Goal: Task Accomplishment & Management: Complete application form

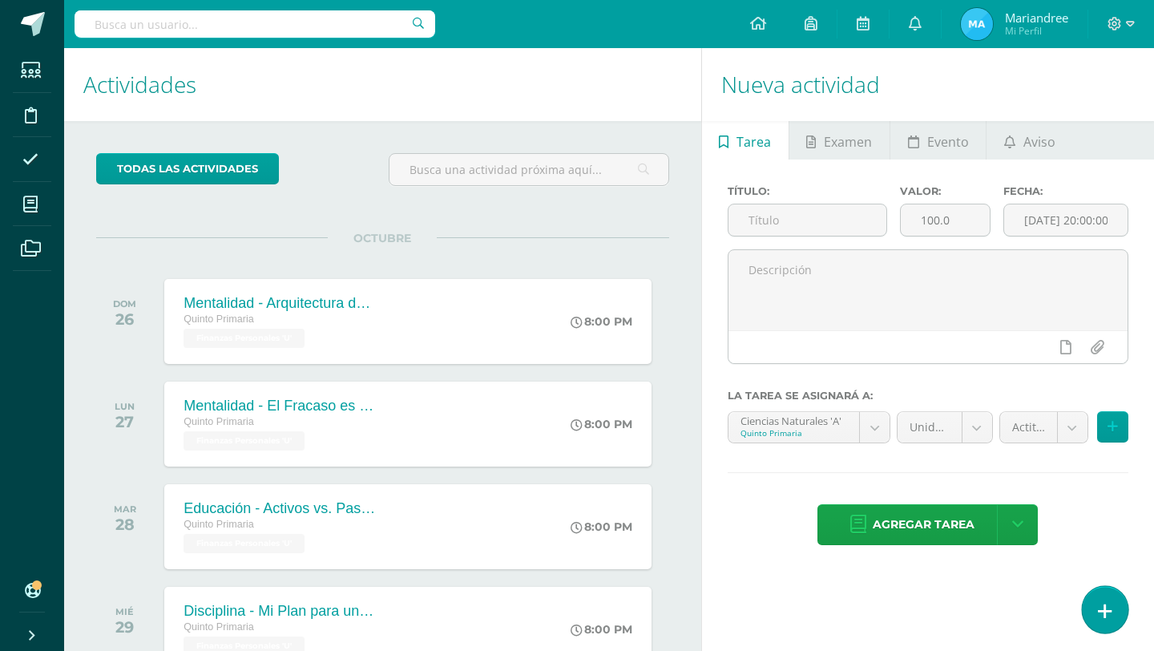
click at [1096, 608] on link at bounding box center [1105, 609] width 46 height 46
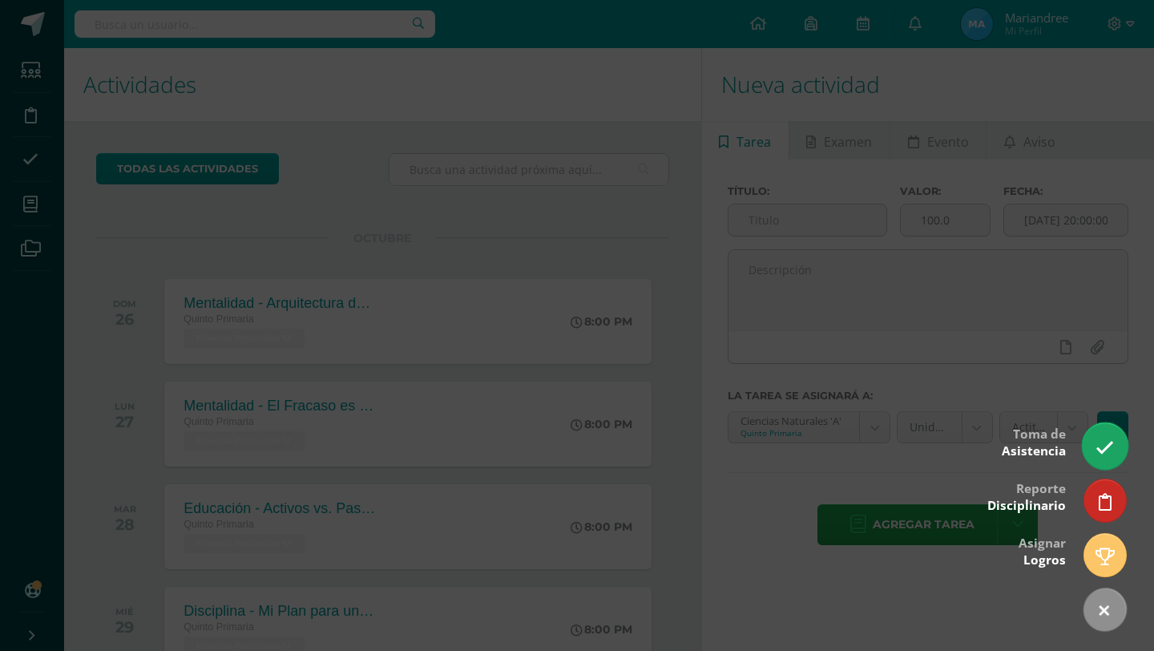
click at [1103, 453] on icon at bounding box center [1105, 447] width 18 height 18
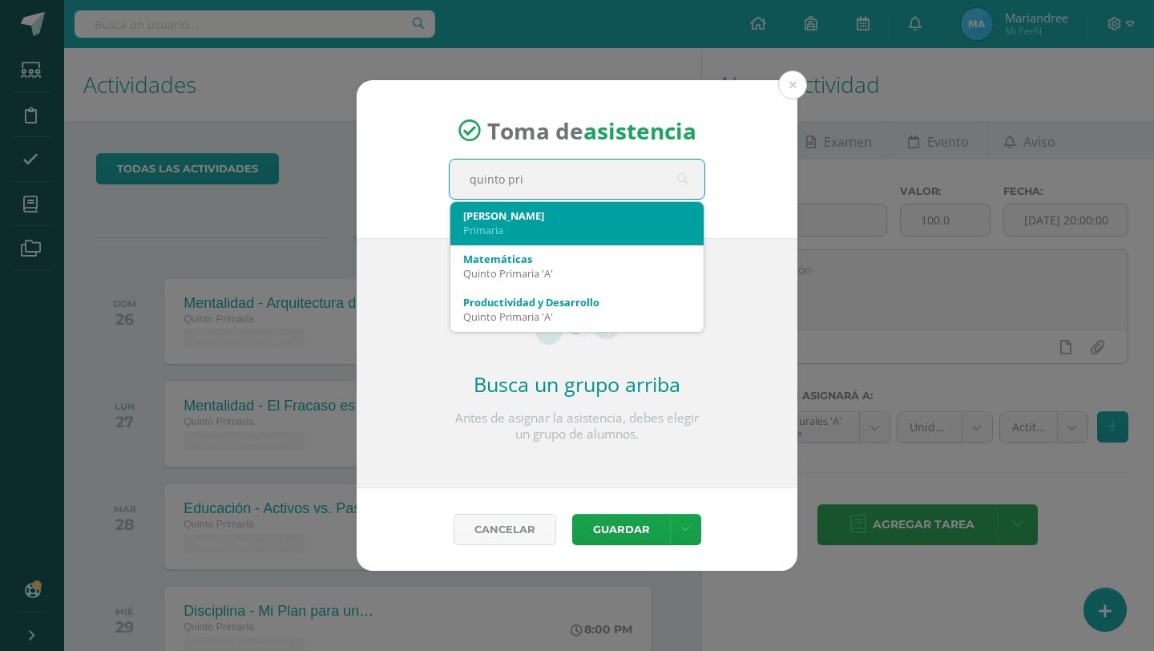
type input "quinto pr"
click at [525, 219] on div "Quinto A" at bounding box center [577, 215] width 228 height 14
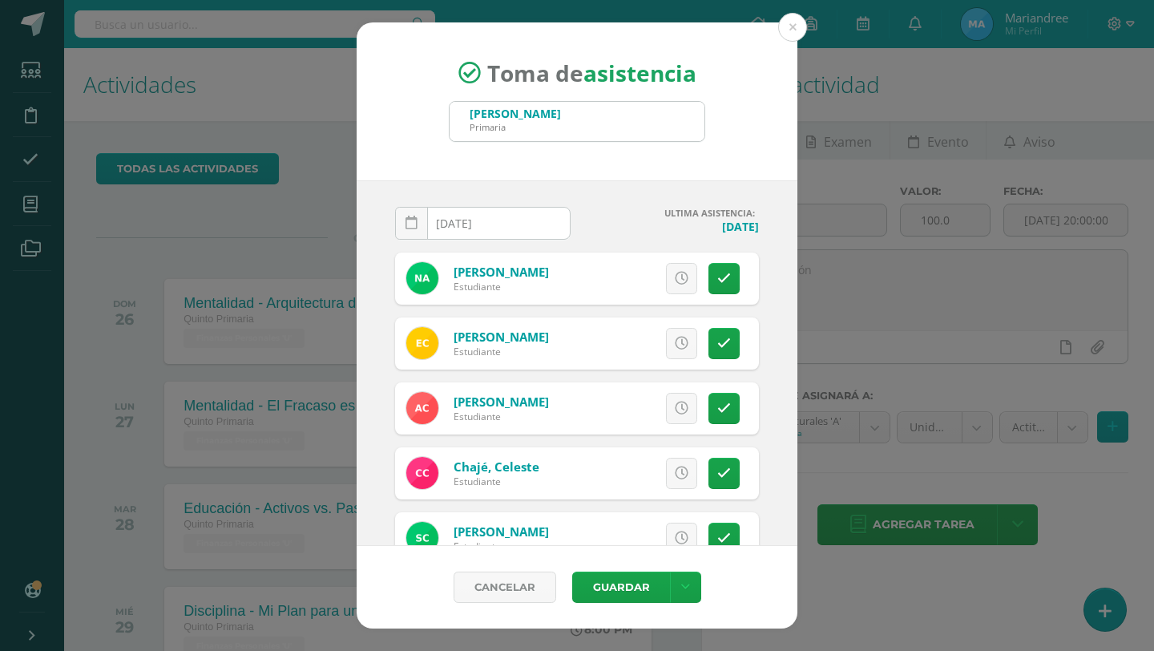
click at [443, 220] on input "[DATE]" at bounding box center [483, 223] width 174 height 31
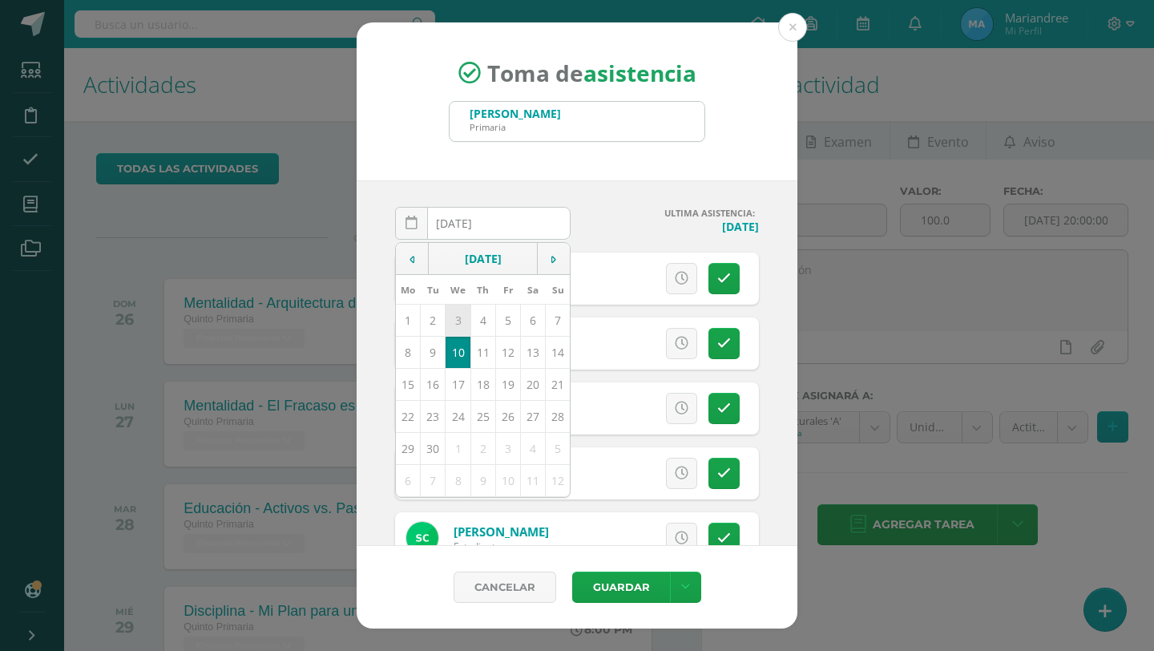
click at [464, 323] on td "3" at bounding box center [458, 320] width 25 height 32
type input "2025-09-03"
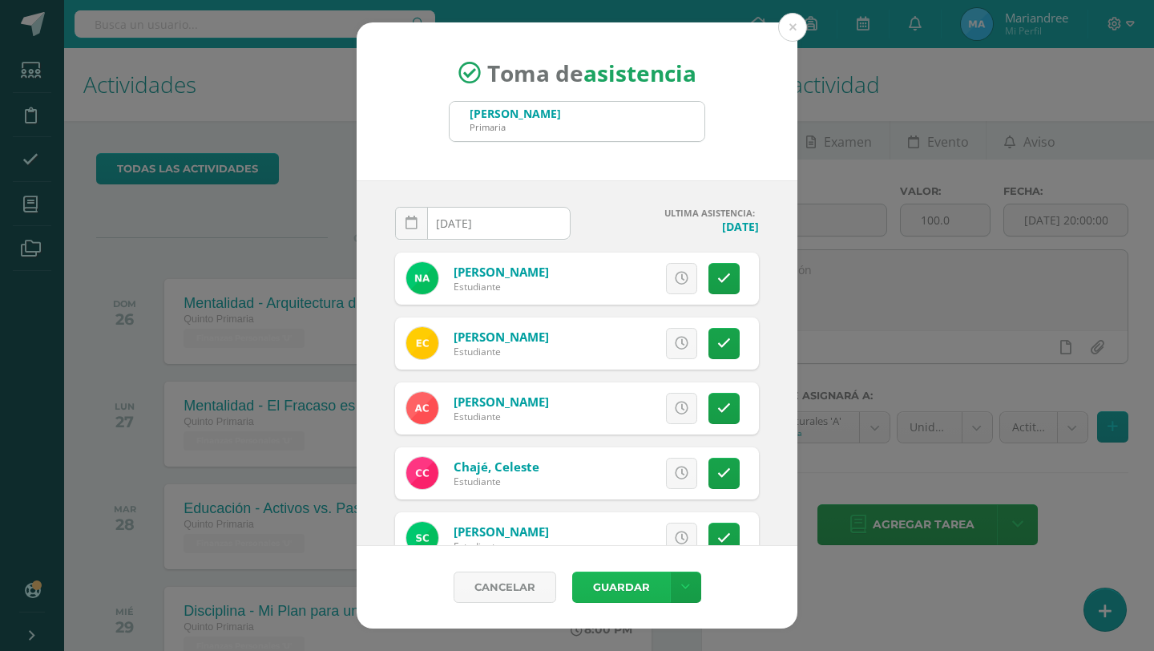
click at [614, 589] on button "Guardar" at bounding box center [621, 587] width 98 height 31
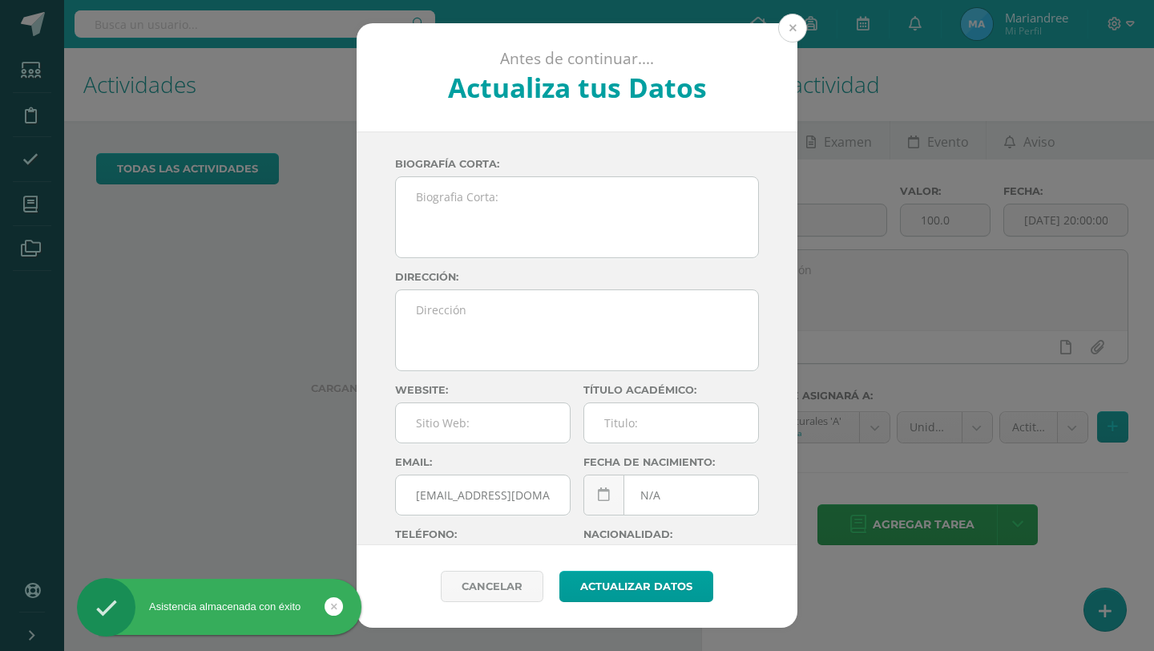
click at [789, 23] on button at bounding box center [792, 28] width 29 height 29
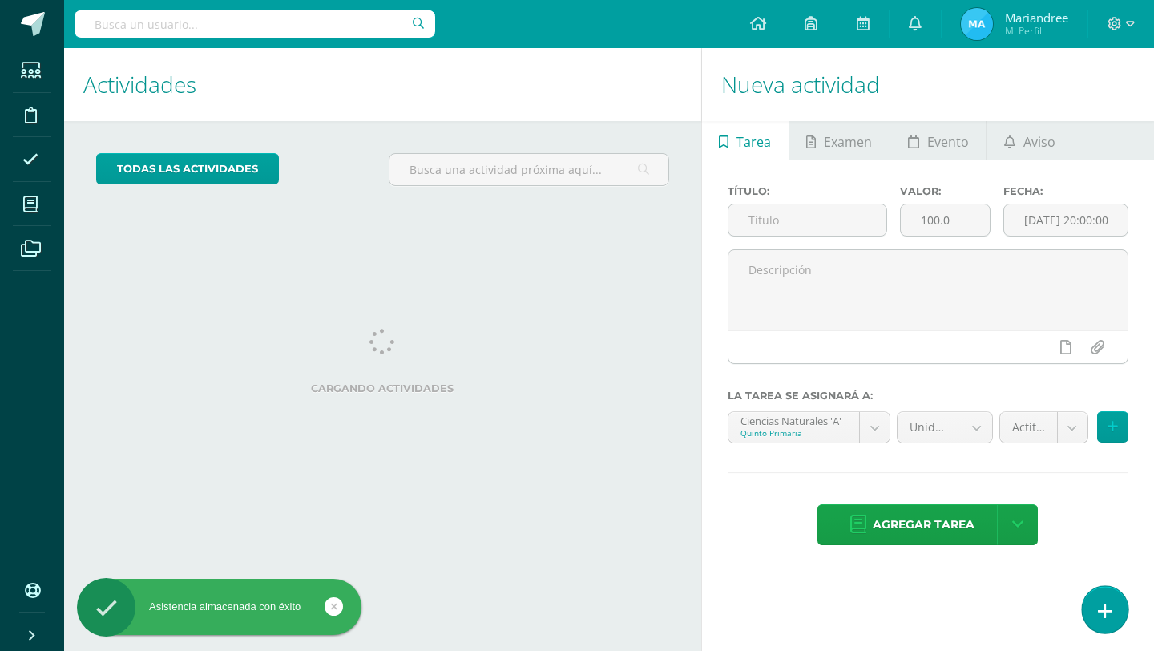
click at [1103, 608] on icon at bounding box center [1105, 611] width 14 height 18
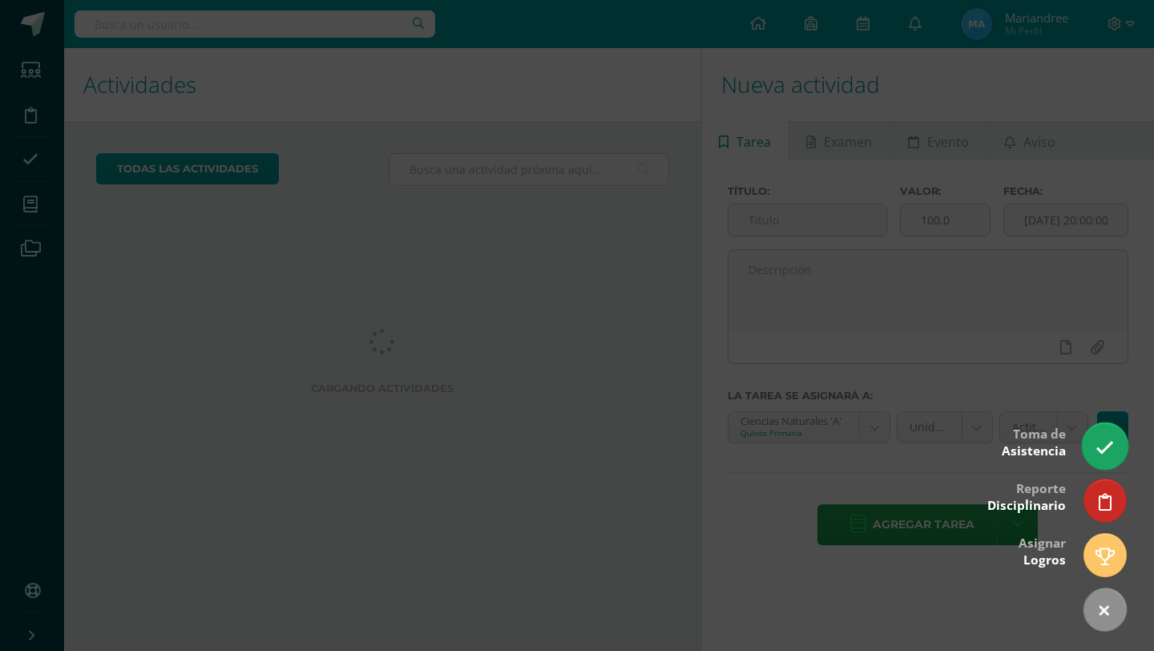
click at [1107, 438] on link at bounding box center [1105, 445] width 46 height 46
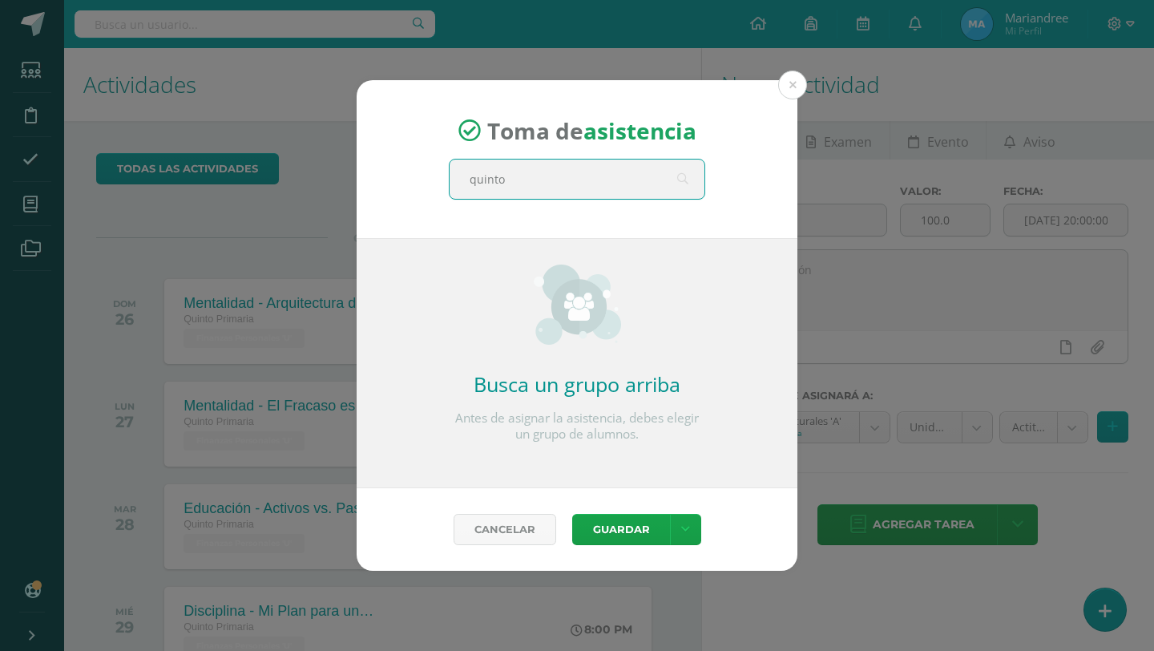
type input "quinto A"
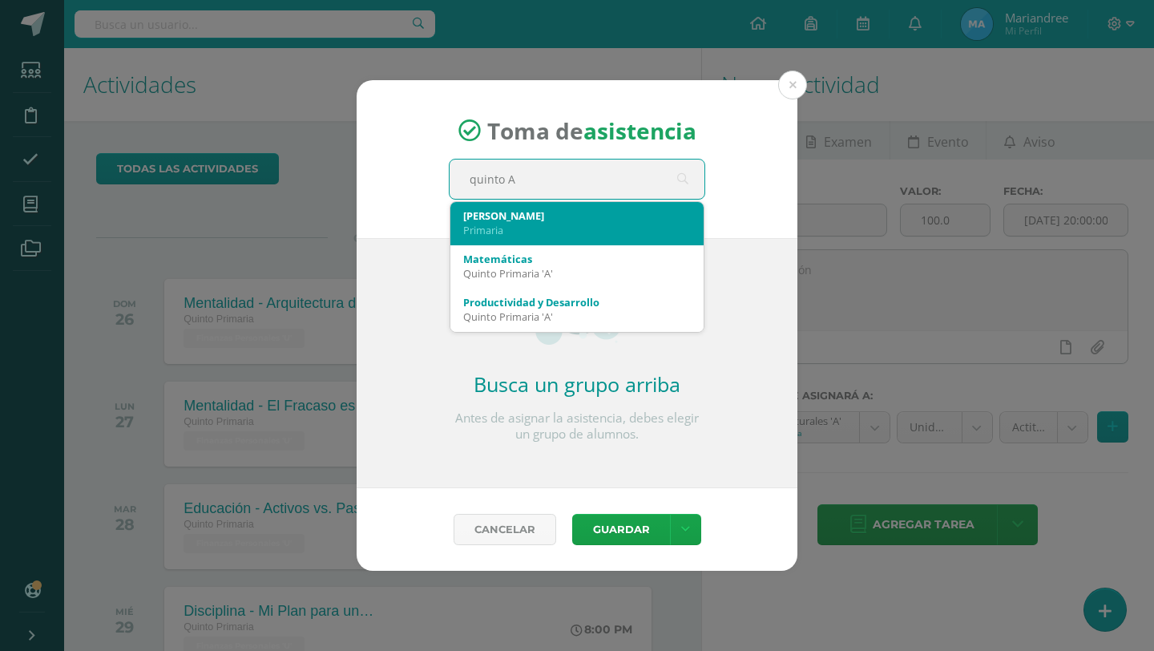
click at [595, 228] on div "Primaria" at bounding box center [577, 230] width 228 height 14
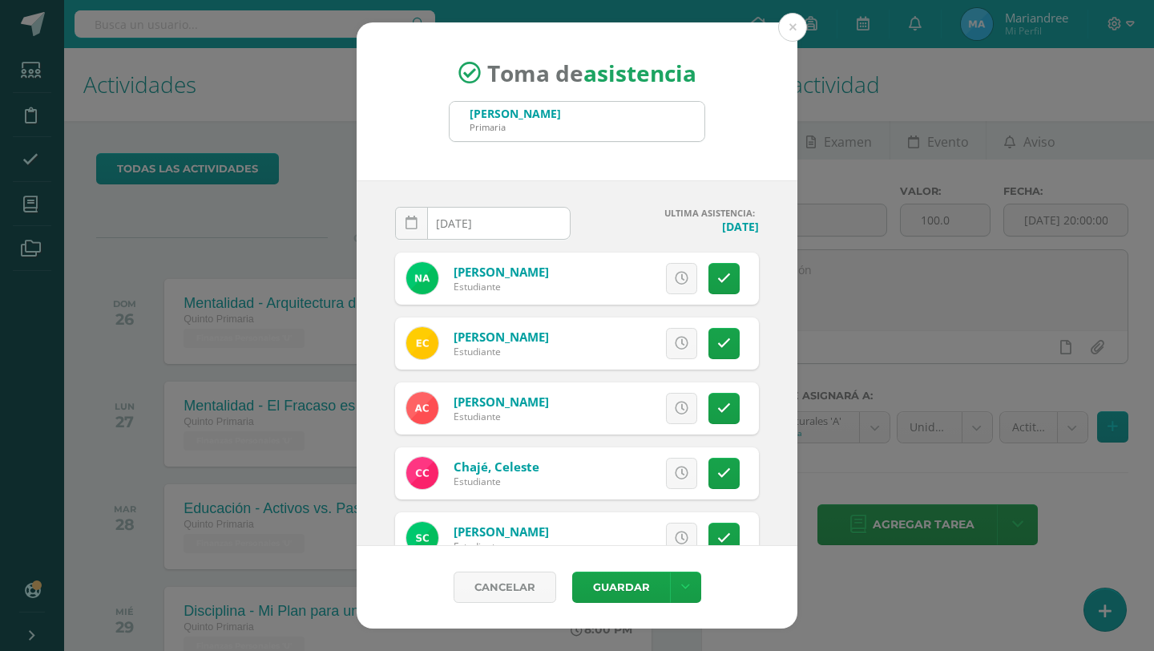
click at [464, 230] on input "[DATE]" at bounding box center [483, 223] width 174 height 31
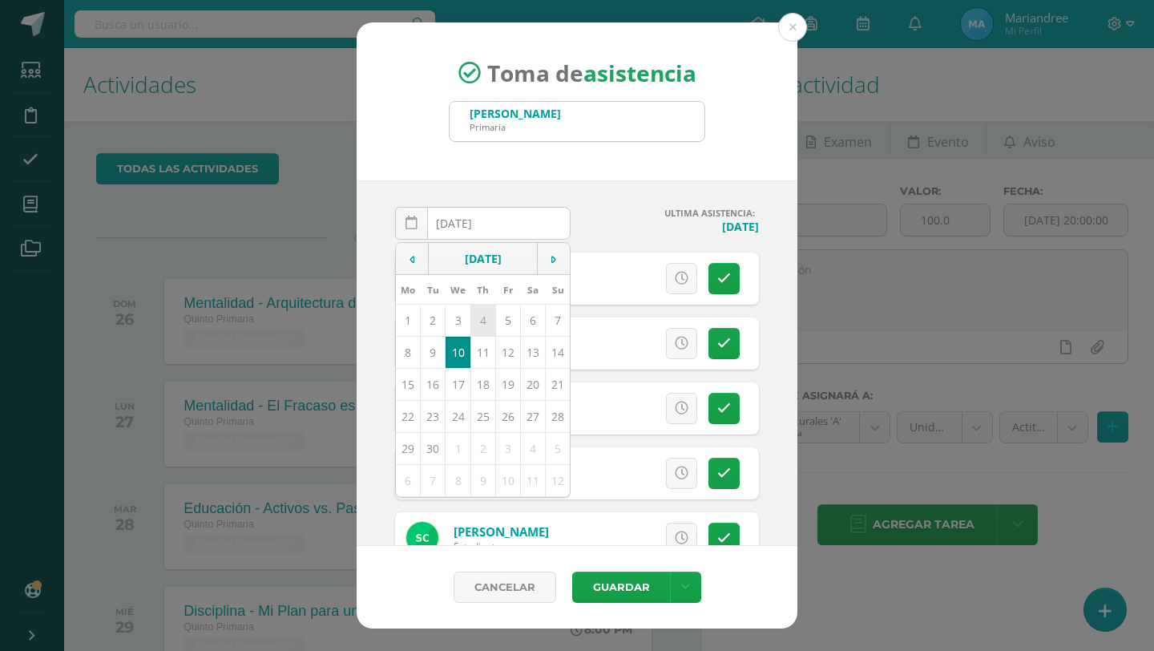
click at [490, 316] on td "4" at bounding box center [483, 320] width 25 height 32
type input "2025-09-04"
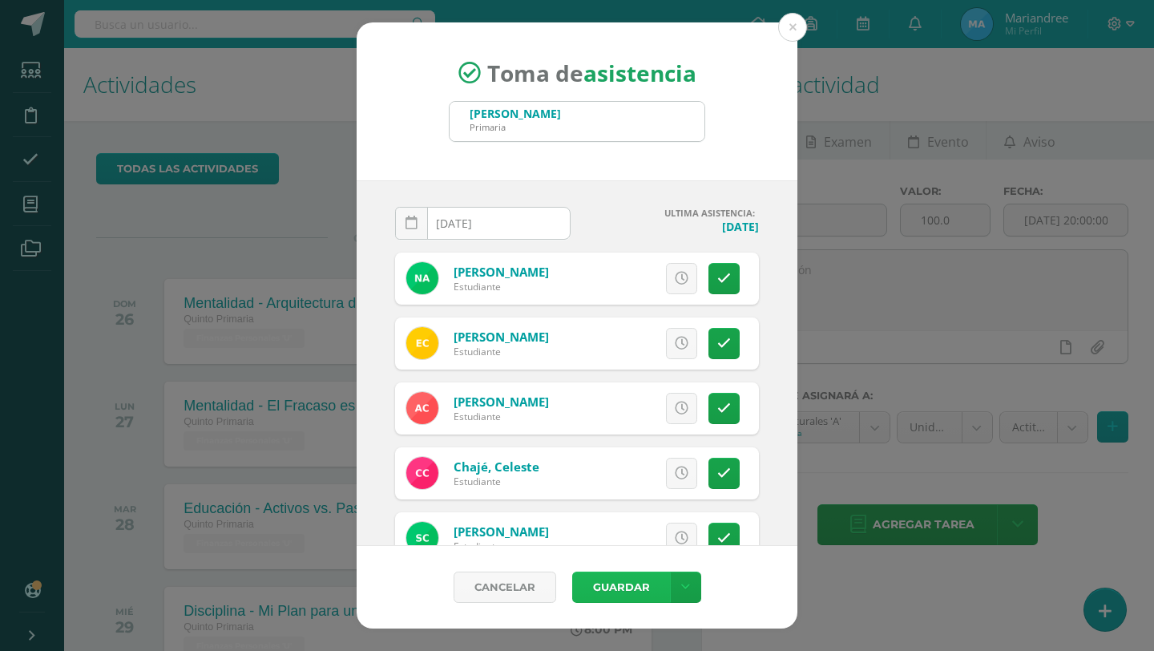
click at [632, 596] on button "Guardar" at bounding box center [621, 587] width 98 height 31
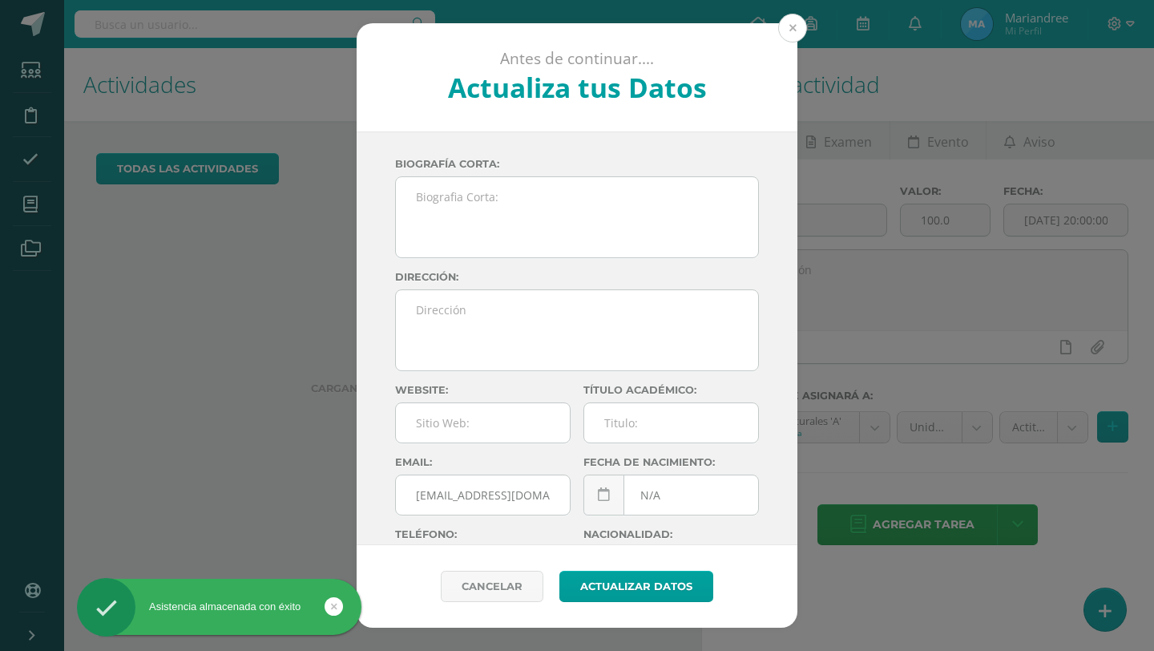
click at [801, 28] on button at bounding box center [792, 28] width 29 height 29
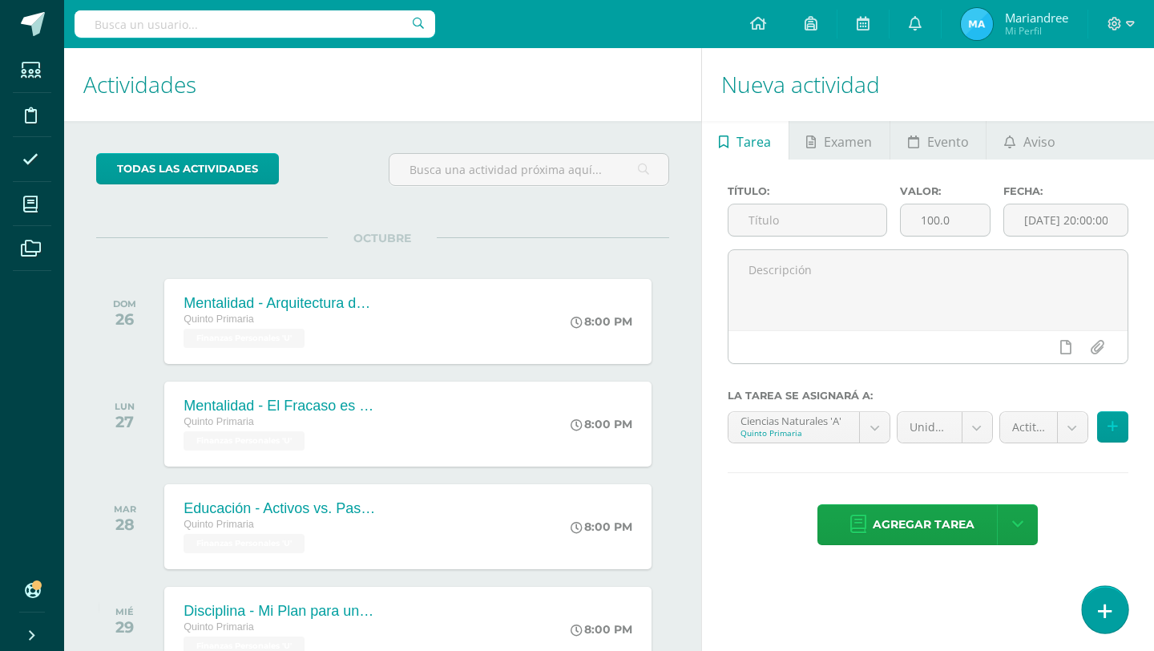
click at [1108, 613] on icon at bounding box center [1105, 611] width 14 height 18
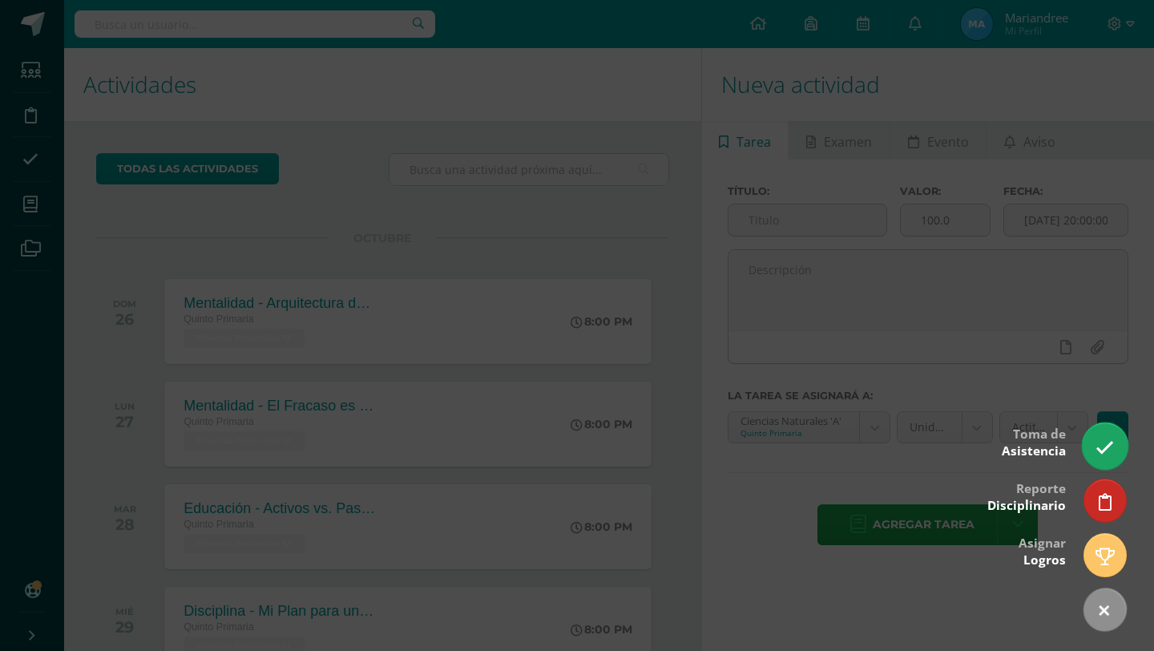
click at [1109, 449] on icon at bounding box center [1105, 447] width 18 height 18
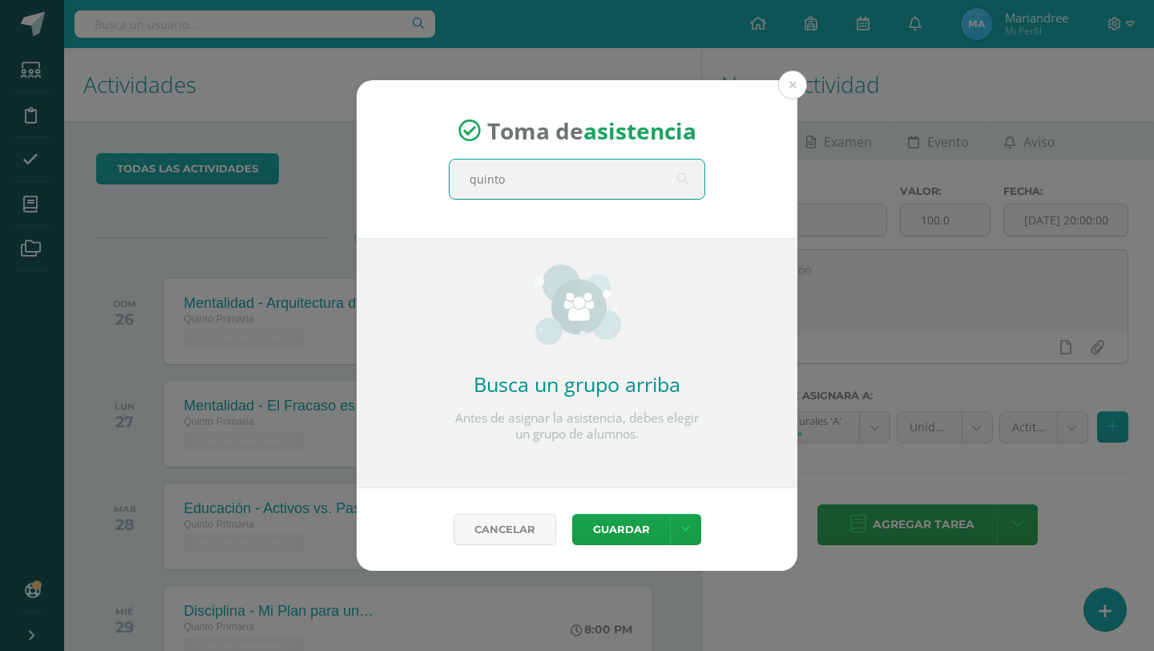
type input "quinto A"
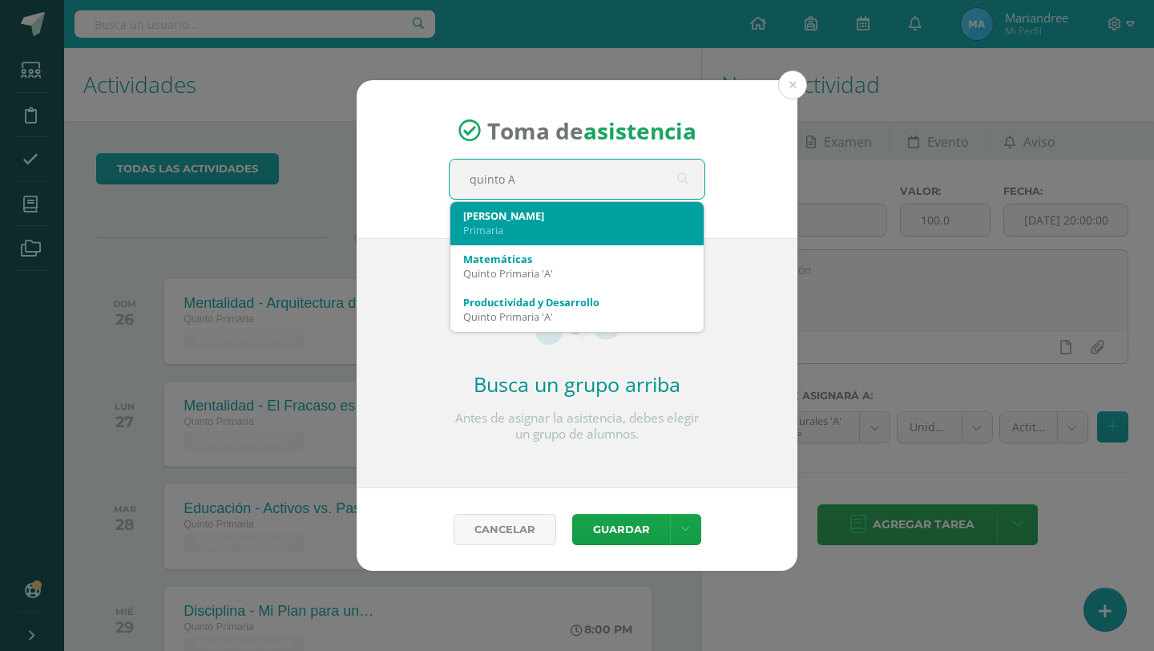
click at [503, 237] on div "Quinto A Primaria" at bounding box center [577, 223] width 228 height 42
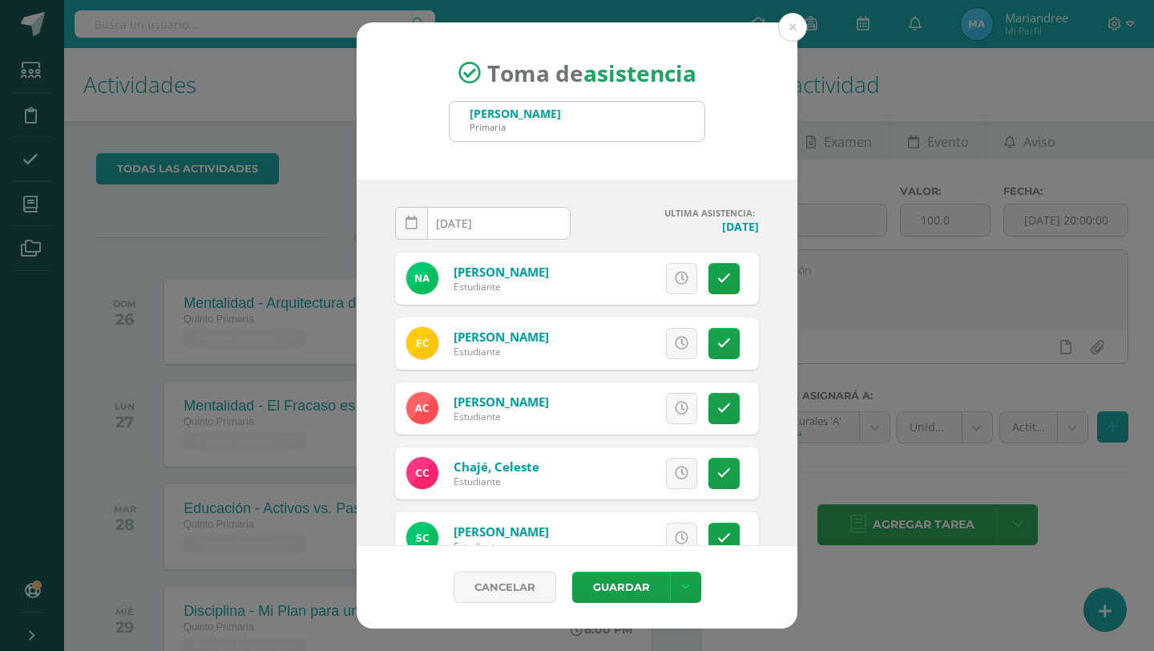
click at [459, 220] on input "[DATE]" at bounding box center [483, 223] width 174 height 31
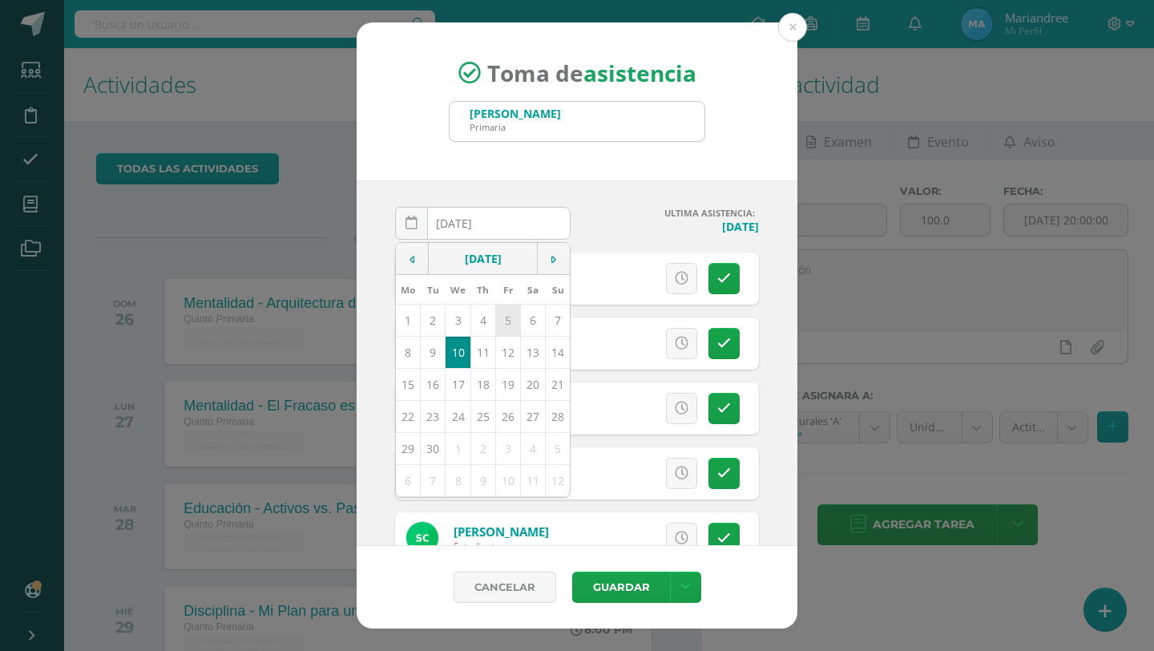
click at [511, 319] on td "5" at bounding box center [507, 320] width 25 height 32
type input "[DATE]"
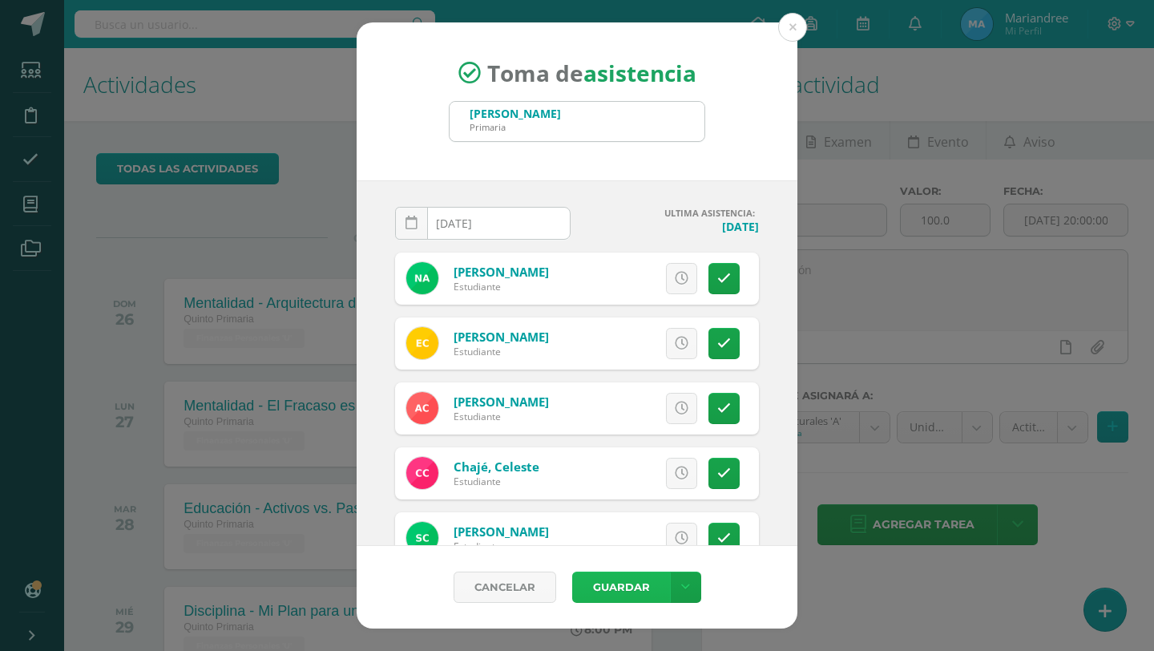
click at [621, 585] on button "Guardar" at bounding box center [621, 587] width 98 height 31
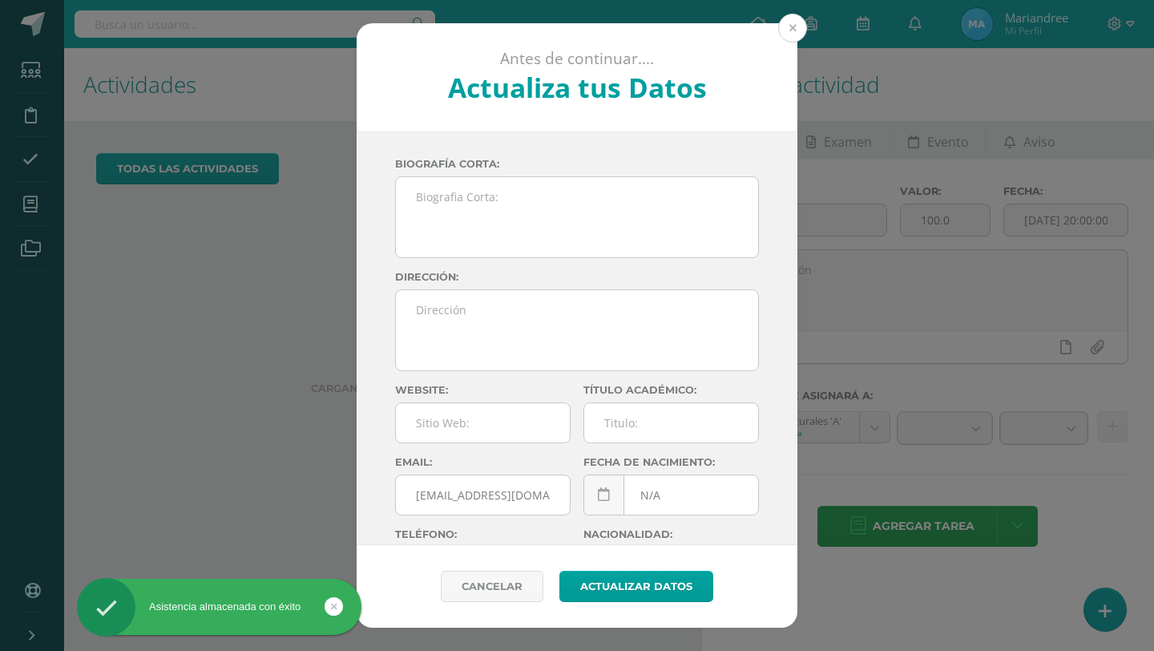
click at [789, 34] on button at bounding box center [792, 28] width 29 height 29
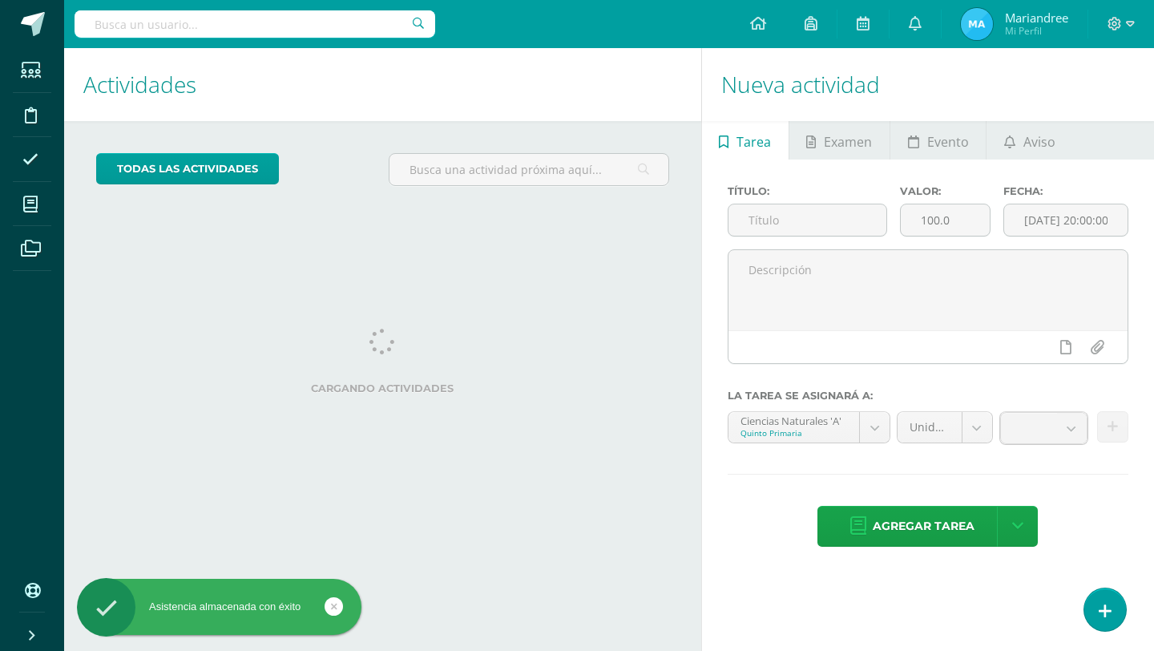
click at [1083, 612] on div "Nueva actividad Tarea Examen Evento Aviso Título: Valor: 100.0 Fecha: 2025-09-1…" at bounding box center [930, 349] width 459 height 603
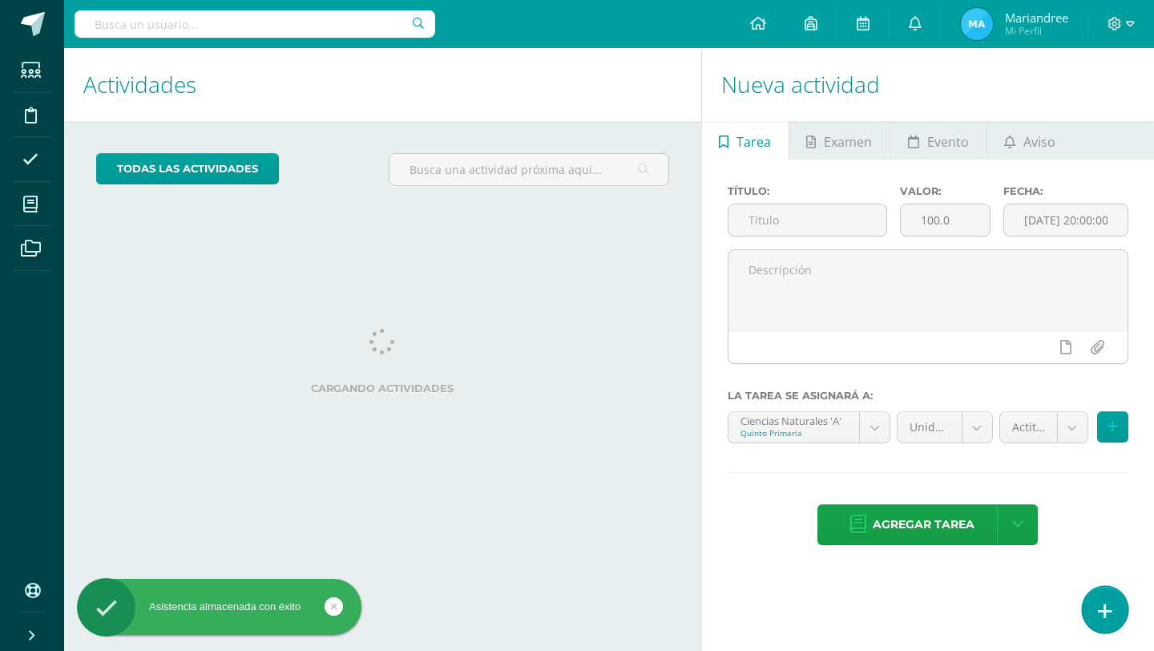
click at [1101, 618] on icon at bounding box center [1105, 611] width 14 height 18
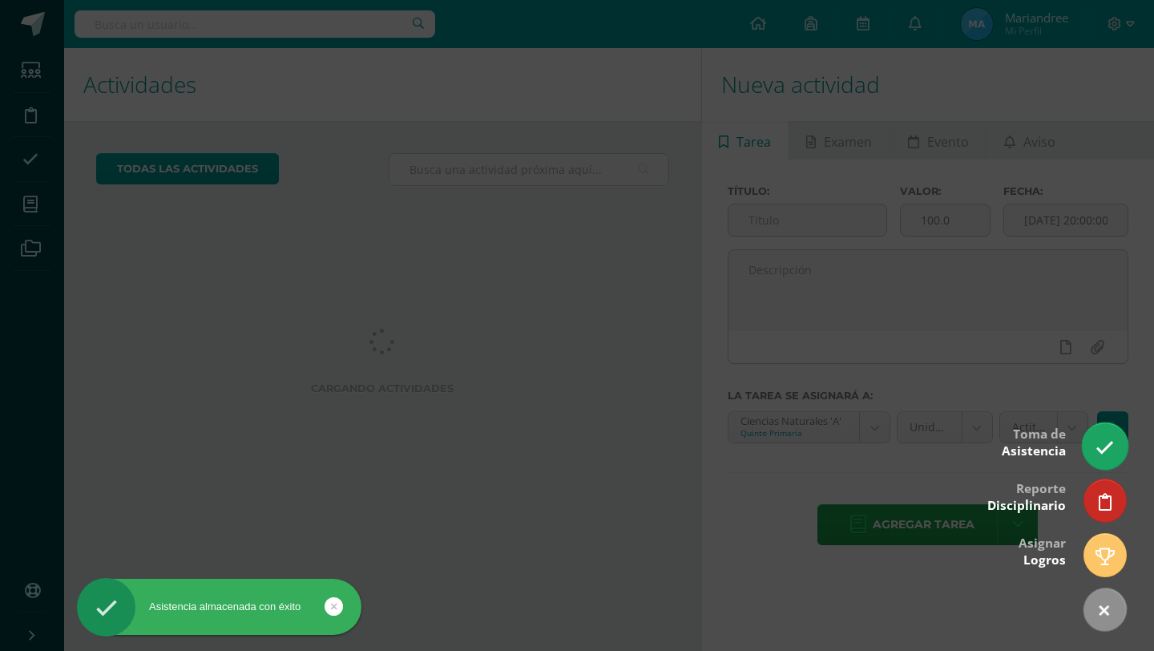
click at [1114, 436] on link at bounding box center [1105, 445] width 46 height 46
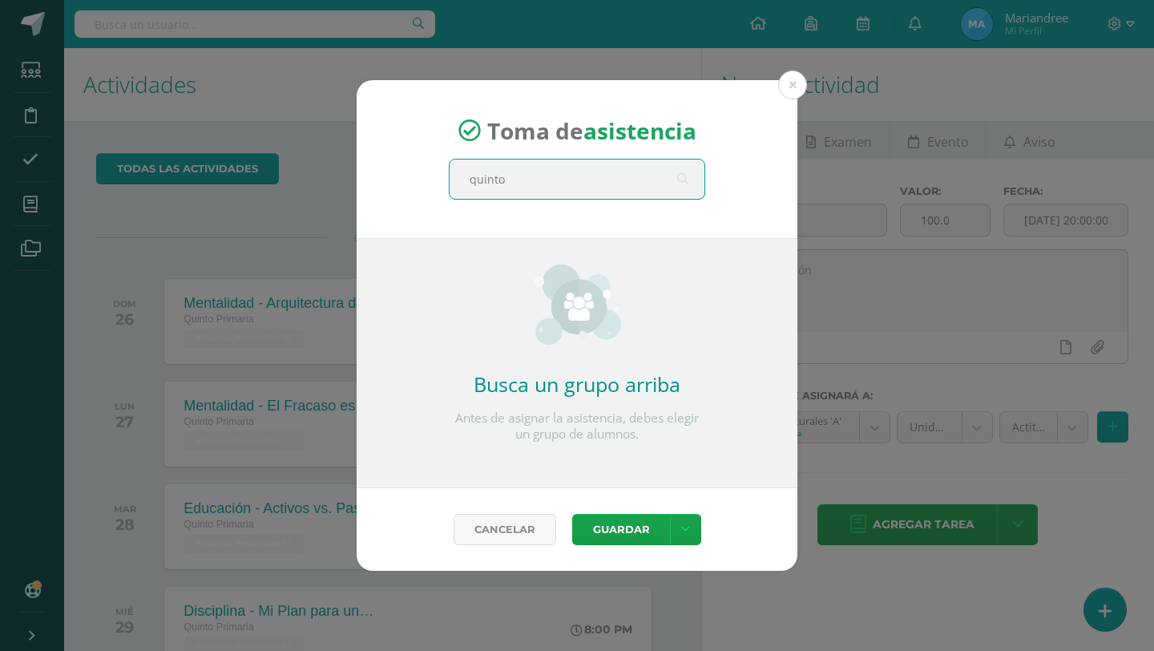
type input "quinto A"
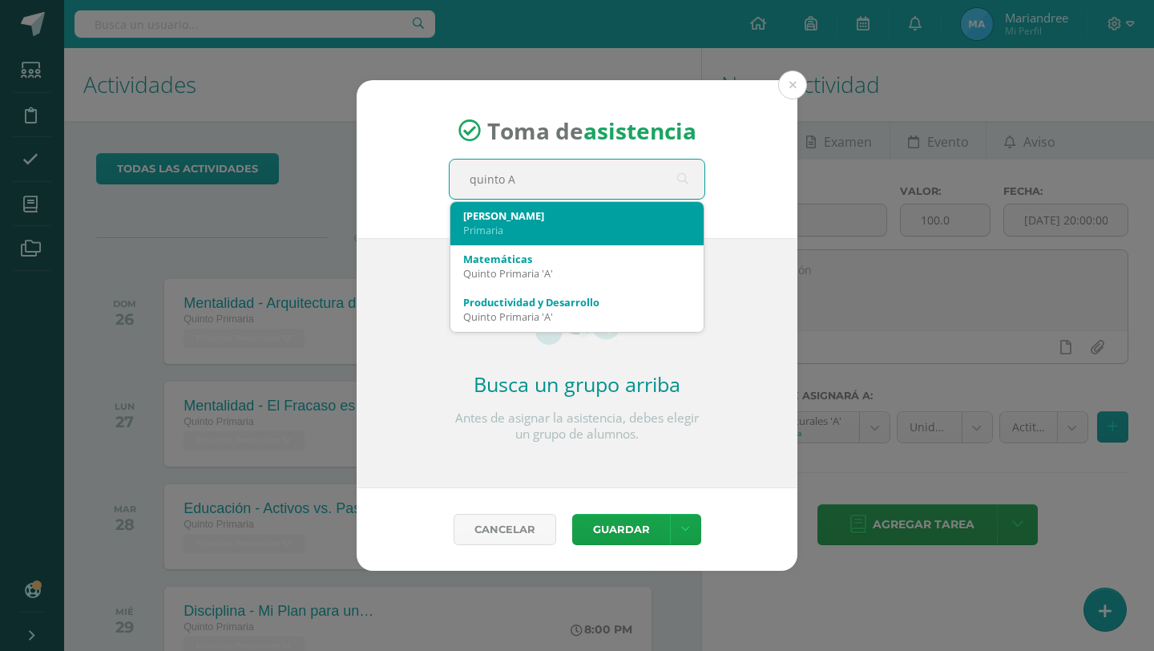
click at [518, 235] on div "Primaria" at bounding box center [577, 230] width 228 height 14
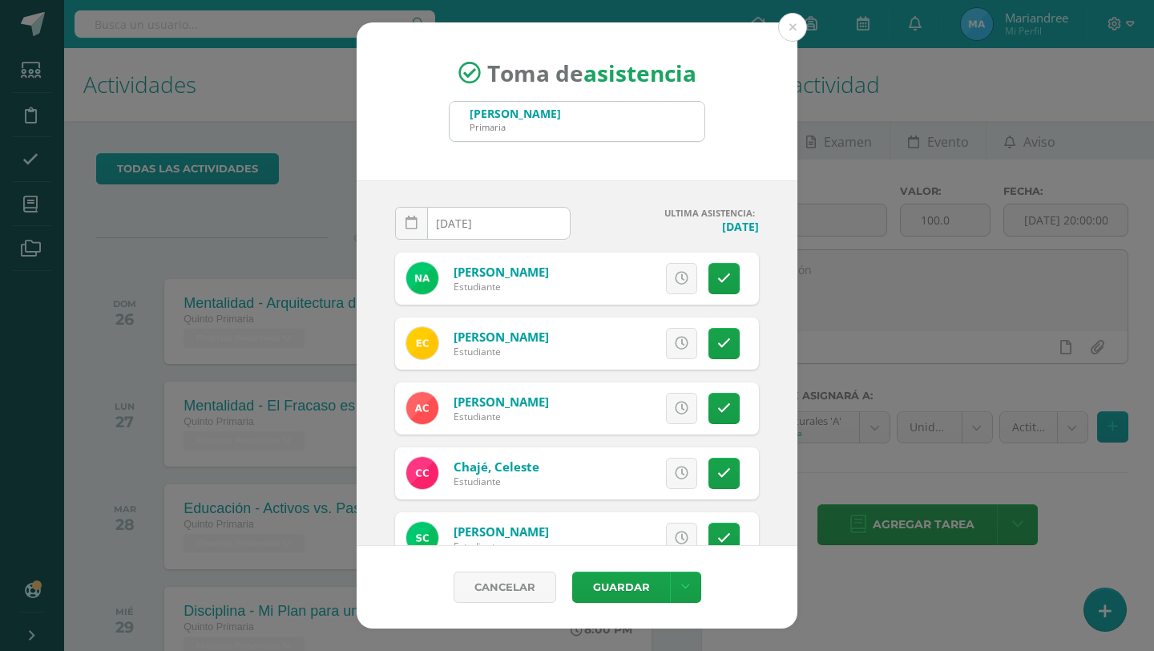
click at [501, 217] on input "[DATE]" at bounding box center [483, 223] width 174 height 31
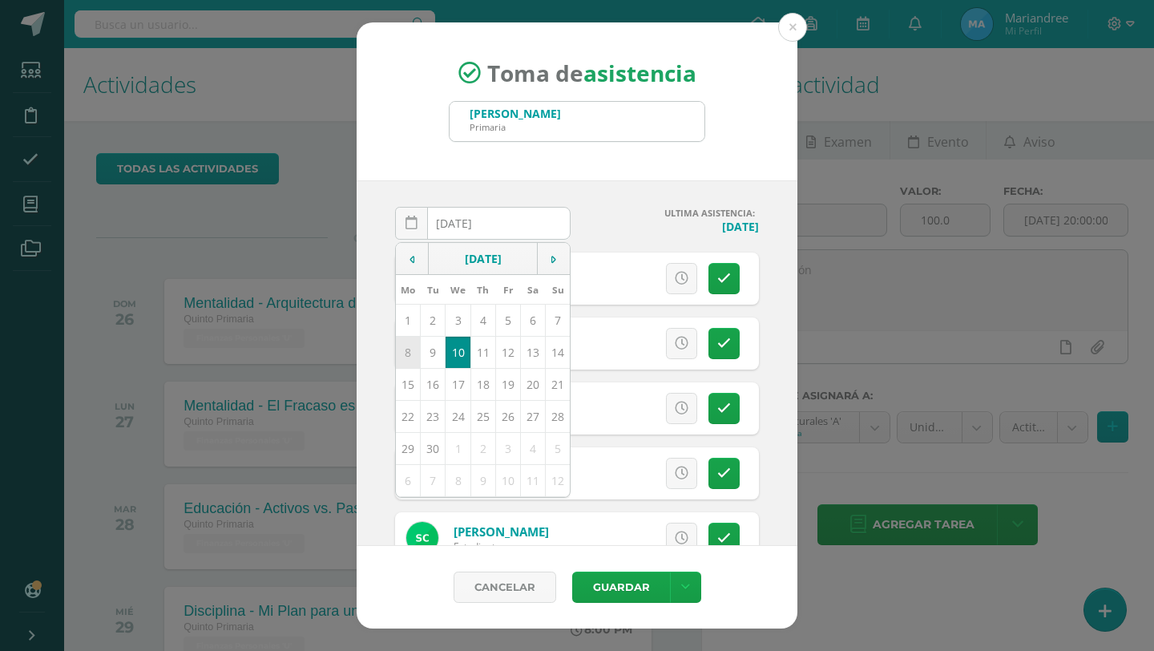
click at [418, 355] on td "8" at bounding box center [408, 352] width 25 height 32
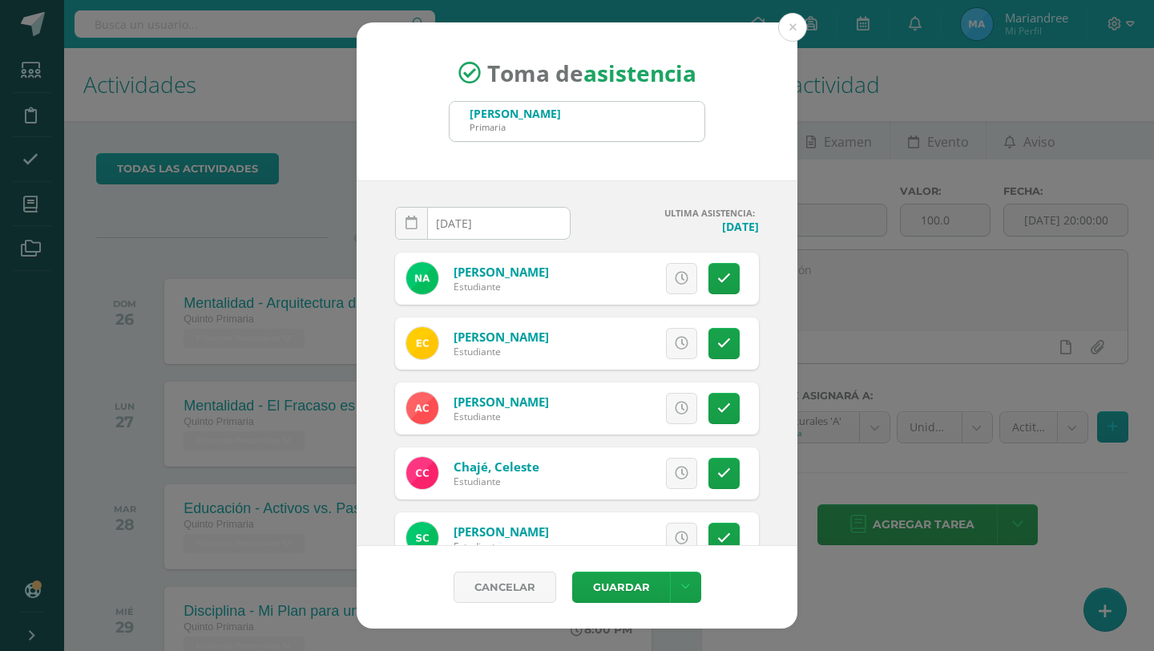
click at [499, 224] on input "2025-09-08" at bounding box center [483, 223] width 174 height 31
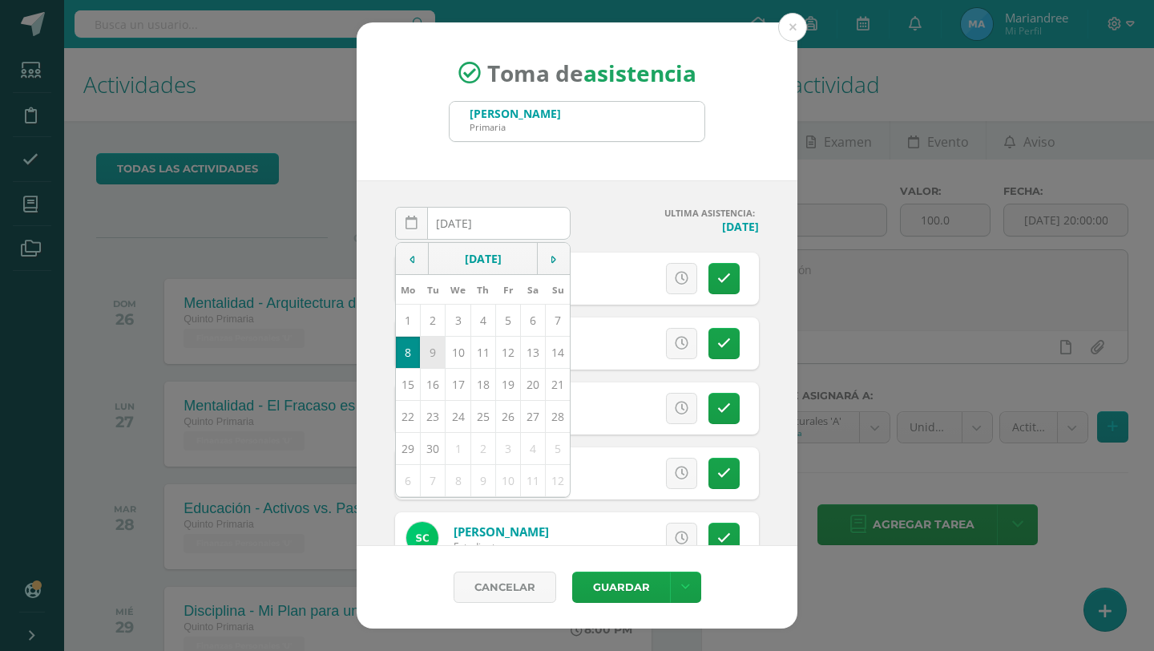
click at [442, 353] on td "9" at bounding box center [433, 352] width 25 height 32
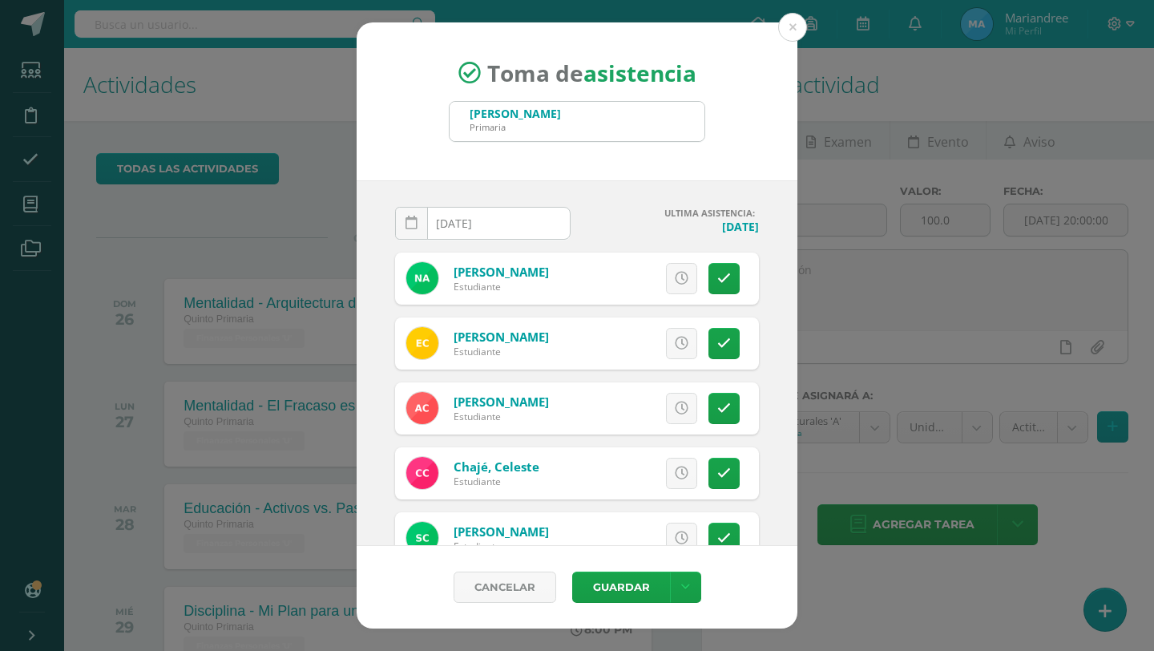
click at [516, 240] on div "2025-09-09 September, 2025 Mo Tu We Th Fr Sa Su 1 2 3 4 5 6 7 8 9 10 11 12 13 1…" at bounding box center [483, 230] width 176 height 46
click at [513, 218] on div "2025-09-09 September, 2025 Mo Tu We Th Fr Sa Su 1 2 3 4 5 6 7 8 9 10 11 12 13 1…" at bounding box center [483, 230] width 176 height 46
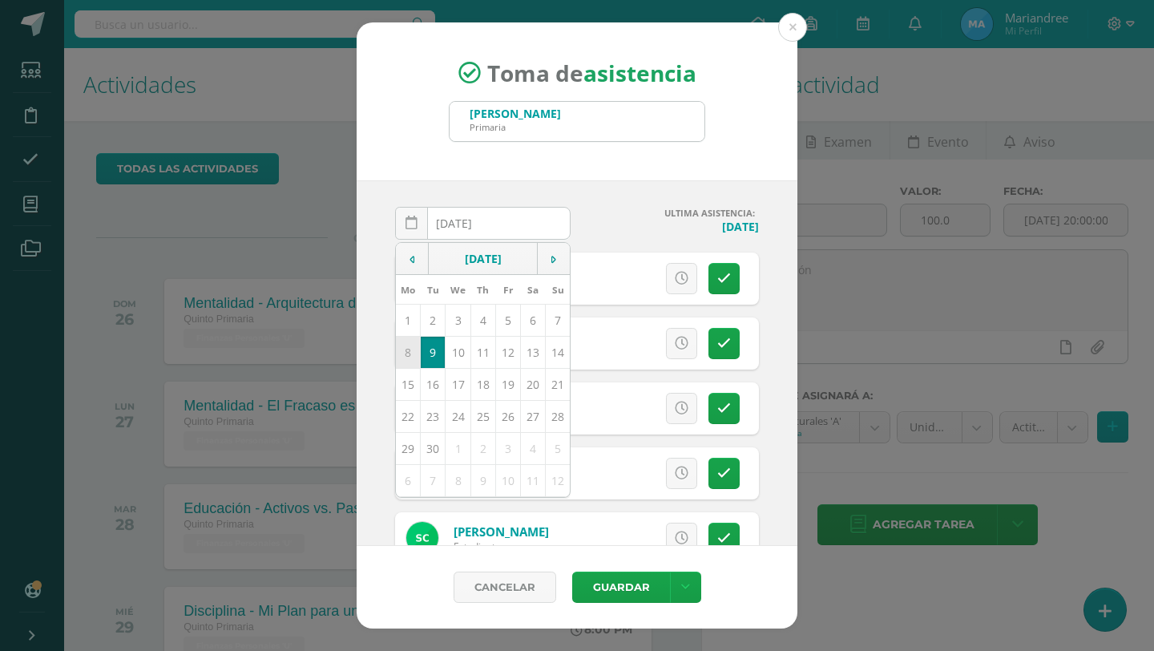
click at [418, 351] on td "8" at bounding box center [408, 352] width 25 height 32
type input "2025-09-08"
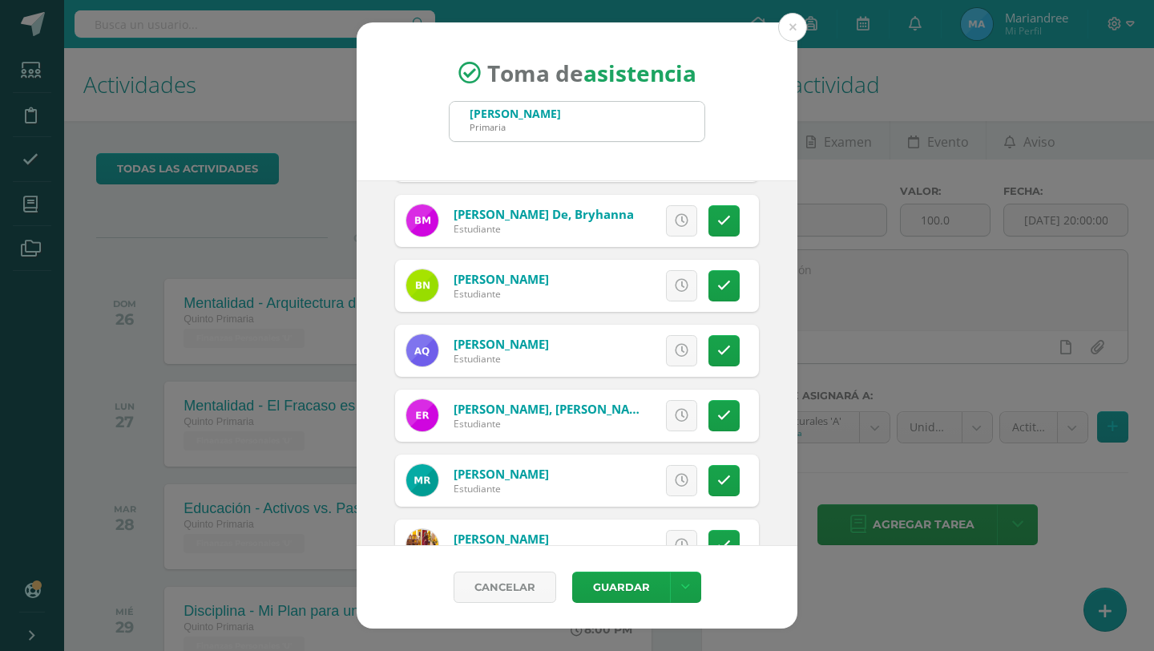
scroll to position [795, 0]
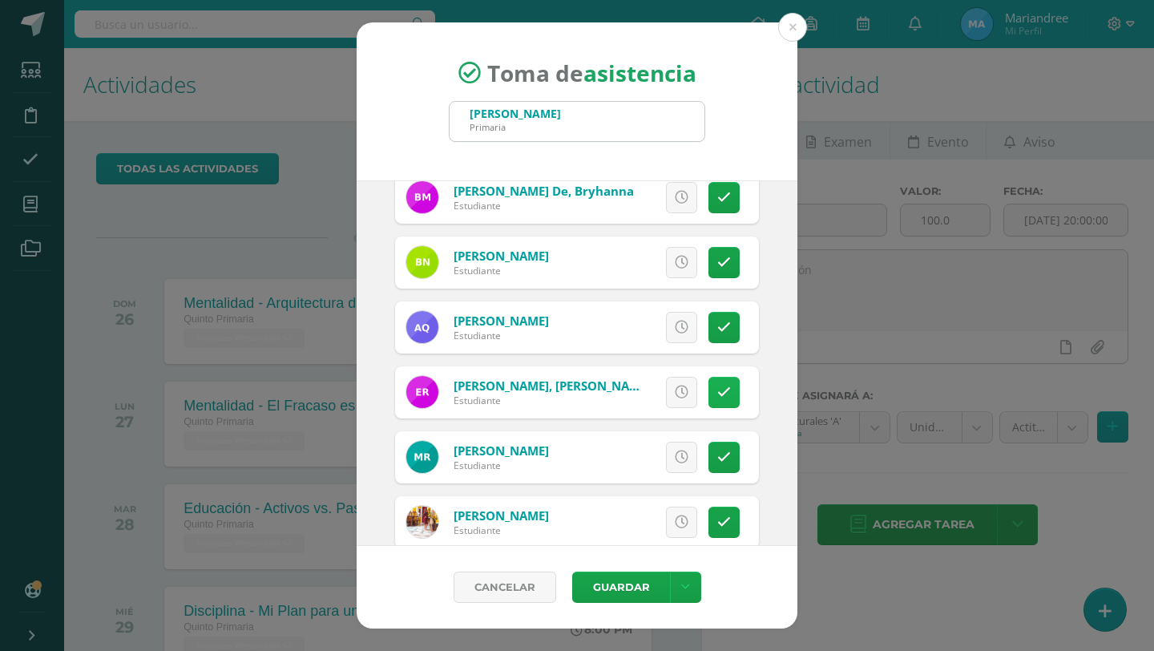
click at [729, 396] on icon at bounding box center [724, 393] width 14 height 14
click at [652, 391] on span "Excusa" at bounding box center [654, 393] width 44 height 30
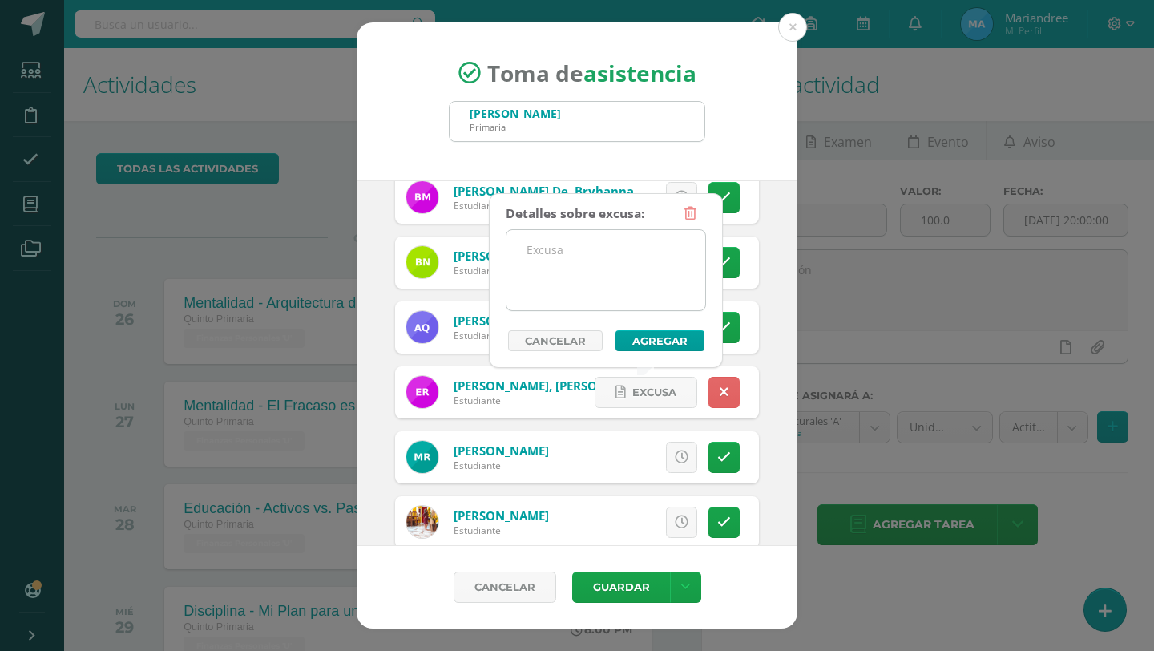
click at [608, 280] on textarea at bounding box center [606, 270] width 199 height 80
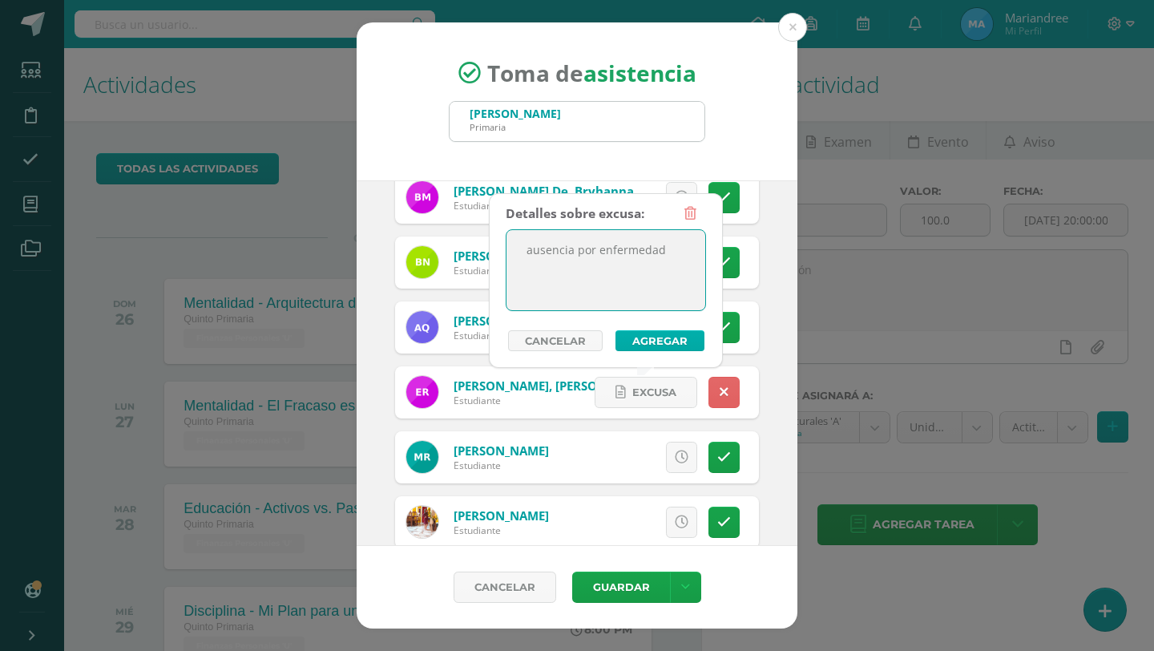
type textarea "ausencia por enfermedad"
click at [637, 337] on button "Agregar" at bounding box center [660, 340] width 89 height 21
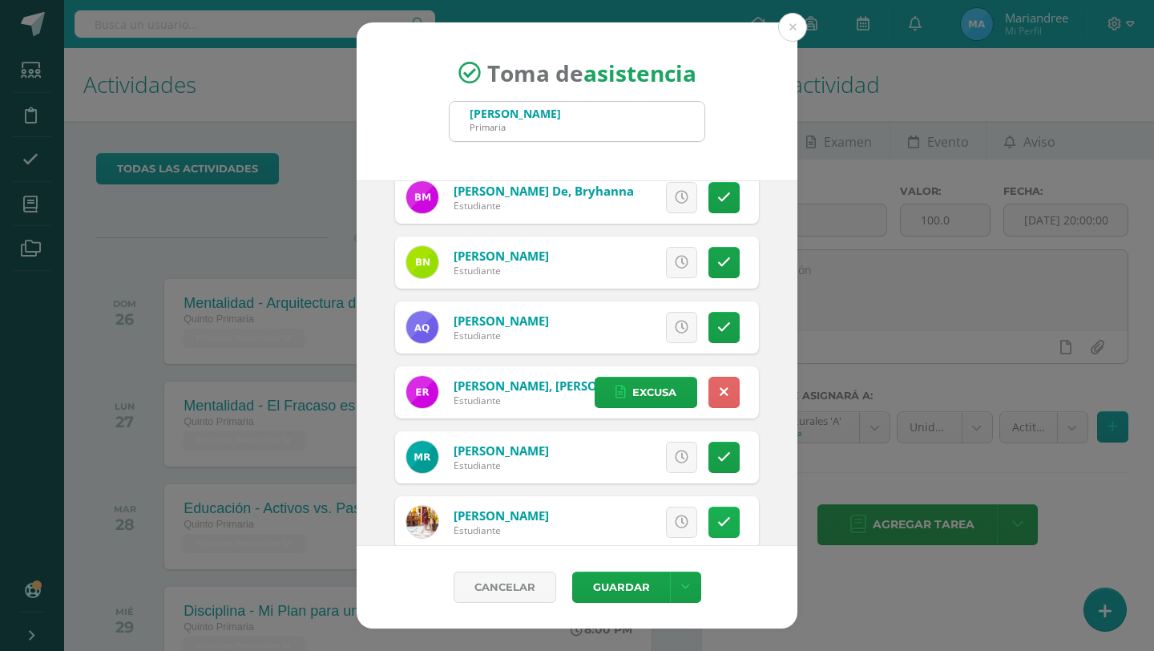
click at [722, 511] on link at bounding box center [724, 522] width 31 height 31
click at [636, 595] on button "Guardar" at bounding box center [621, 587] width 98 height 31
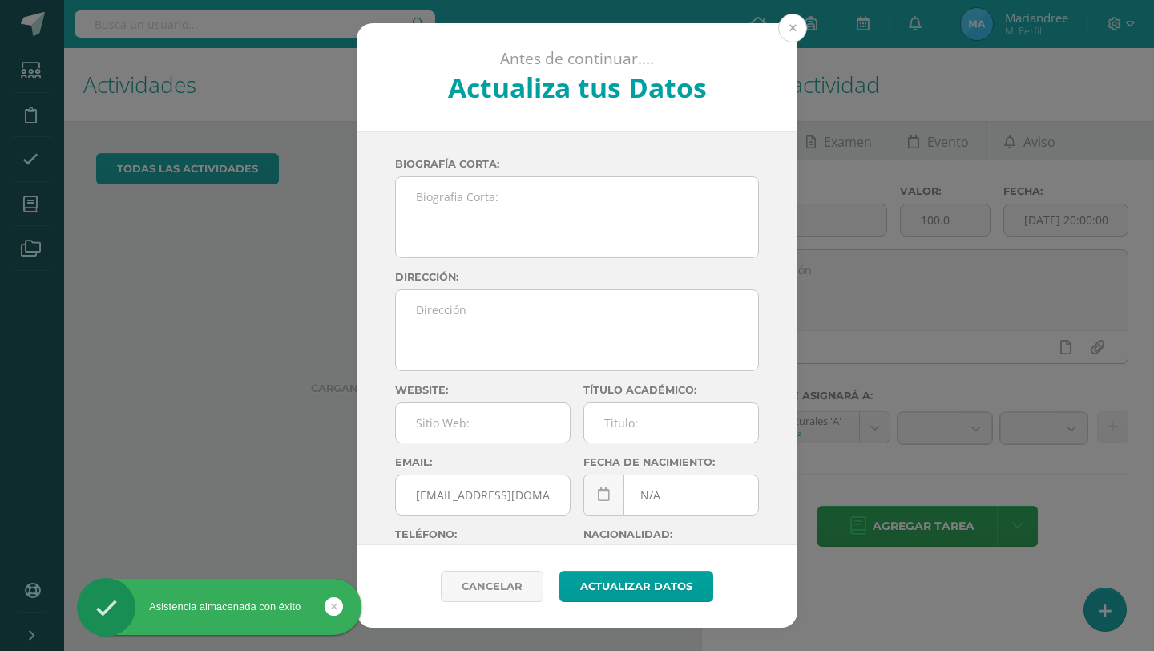
click at [802, 30] on button at bounding box center [792, 28] width 29 height 29
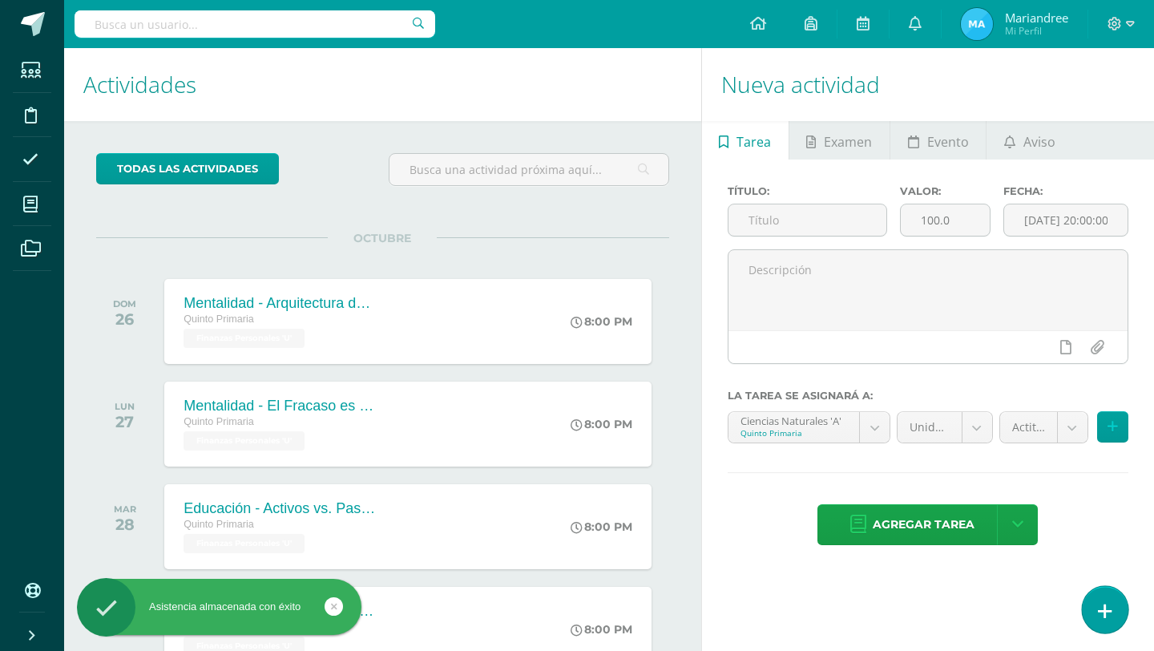
click at [1100, 611] on icon at bounding box center [1105, 611] width 14 height 18
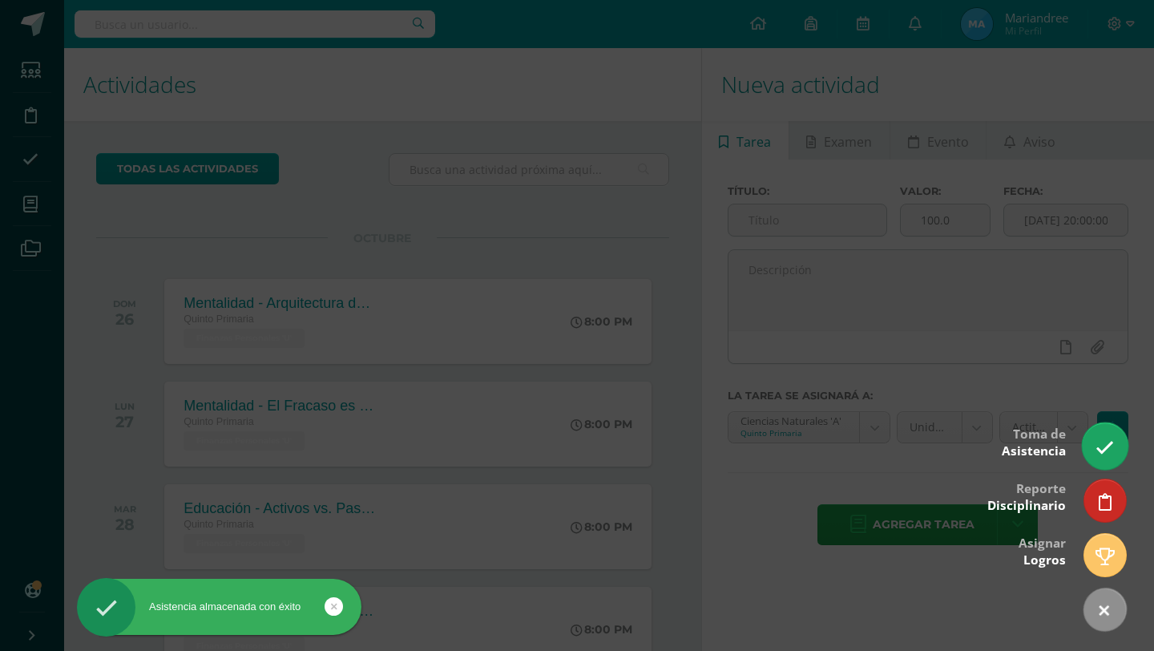
click at [1100, 447] on icon at bounding box center [1105, 447] width 18 height 18
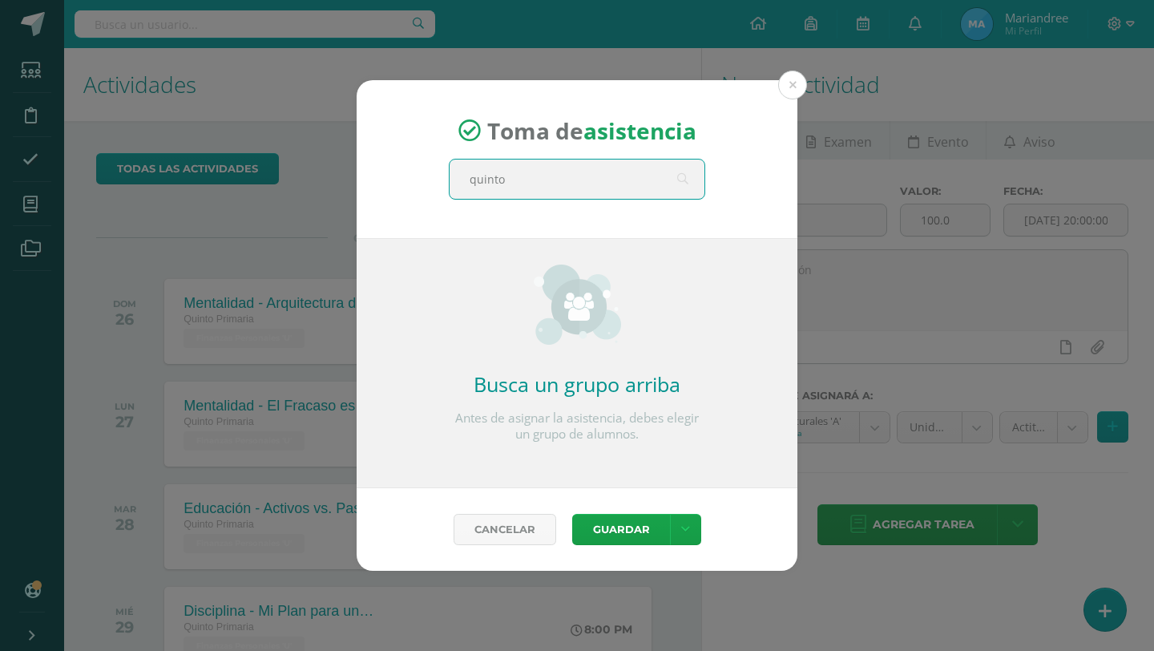
type input "quinto A"
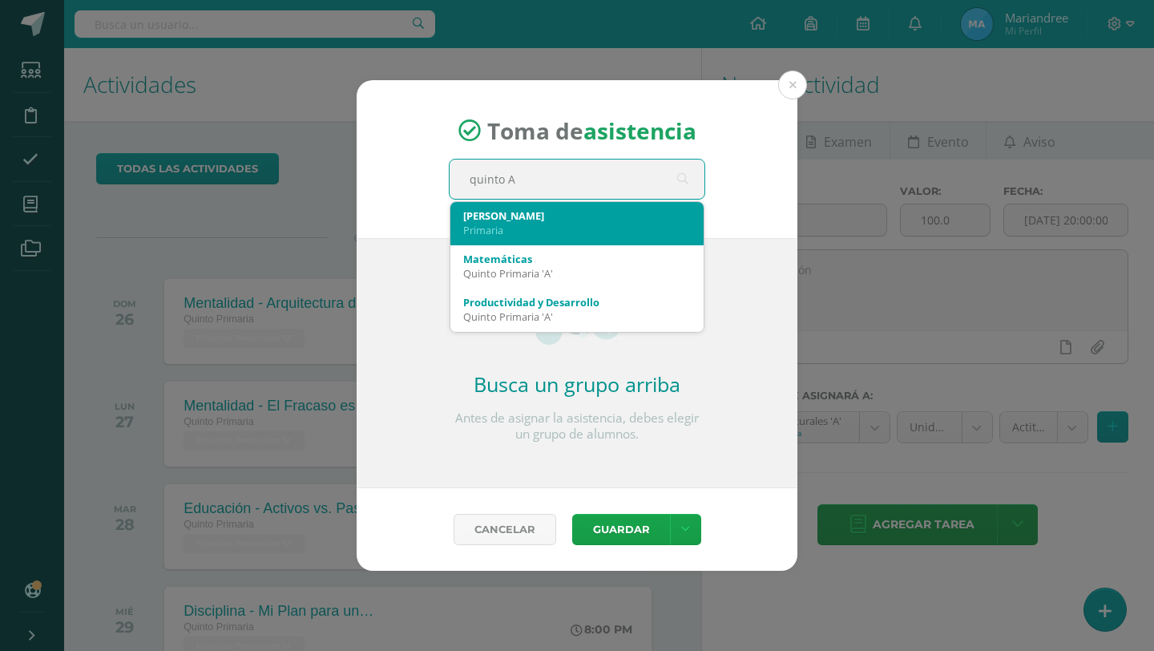
click at [585, 226] on div "Primaria" at bounding box center [577, 230] width 228 height 14
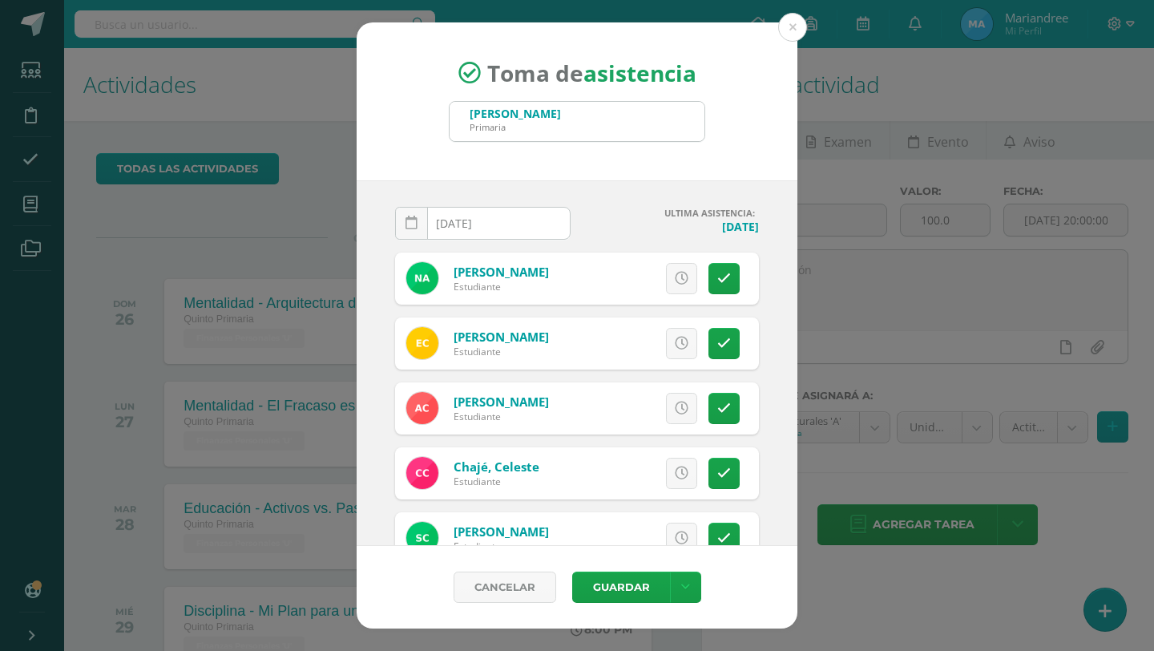
click at [473, 225] on input "[DATE]" at bounding box center [483, 223] width 174 height 31
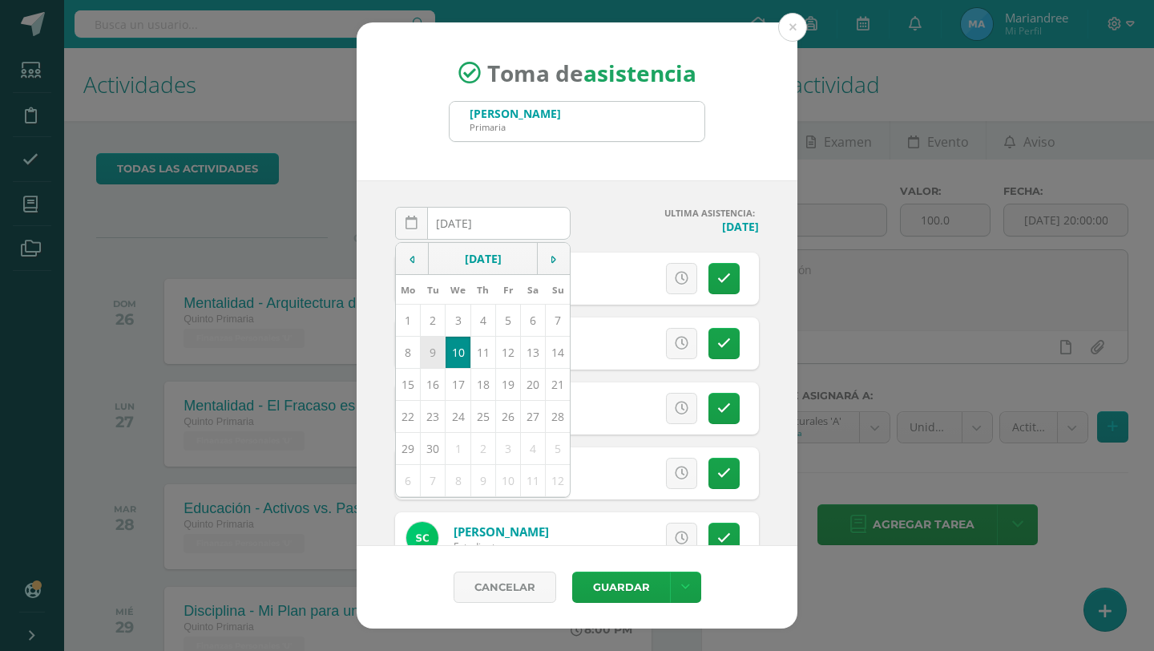
click at [432, 359] on td "9" at bounding box center [433, 352] width 25 height 32
type input "2025-09-09"
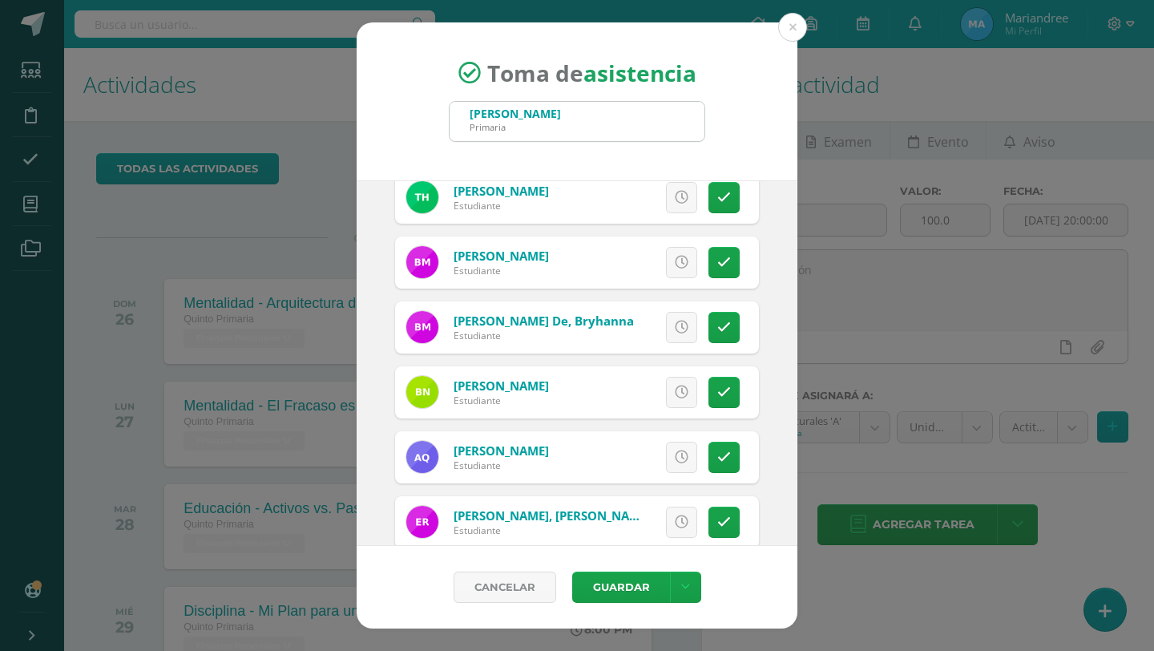
scroll to position [670, 0]
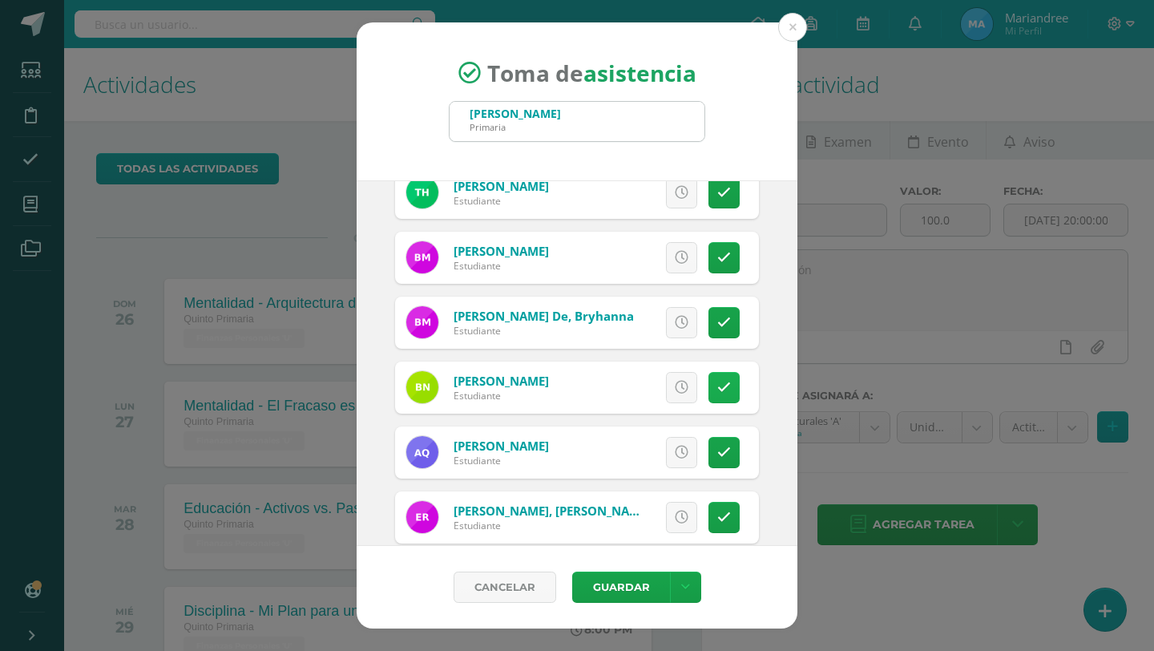
click at [721, 381] on icon at bounding box center [724, 388] width 14 height 14
click at [661, 380] on span "Excusa" at bounding box center [654, 388] width 44 height 30
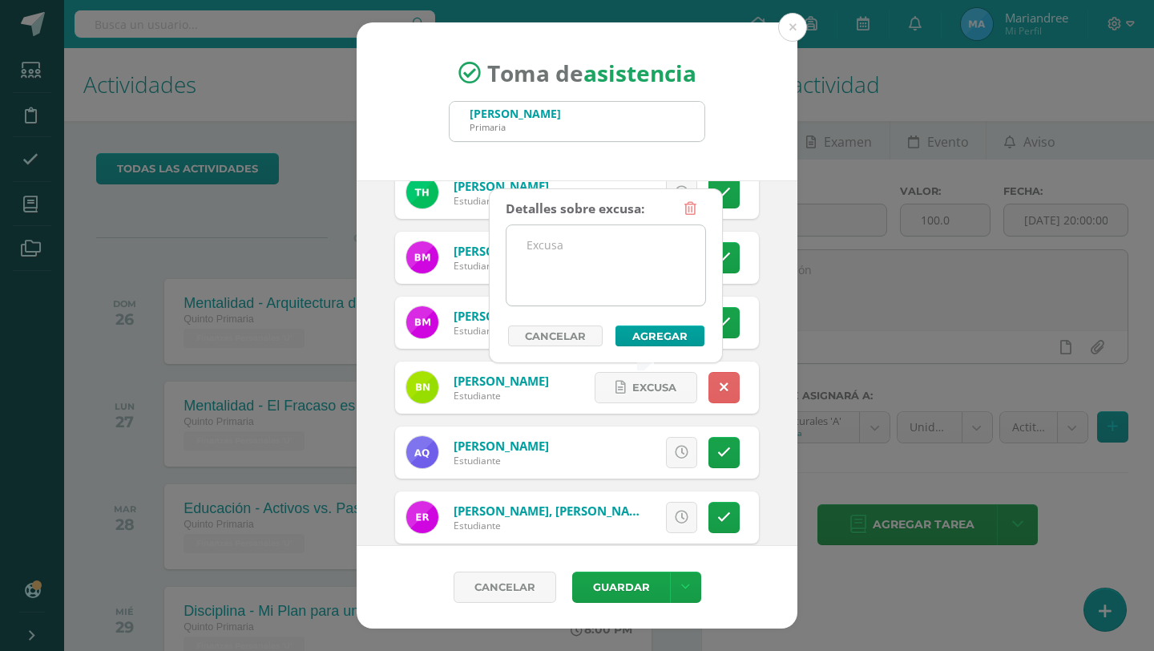
click at [640, 263] on textarea at bounding box center [606, 265] width 199 height 80
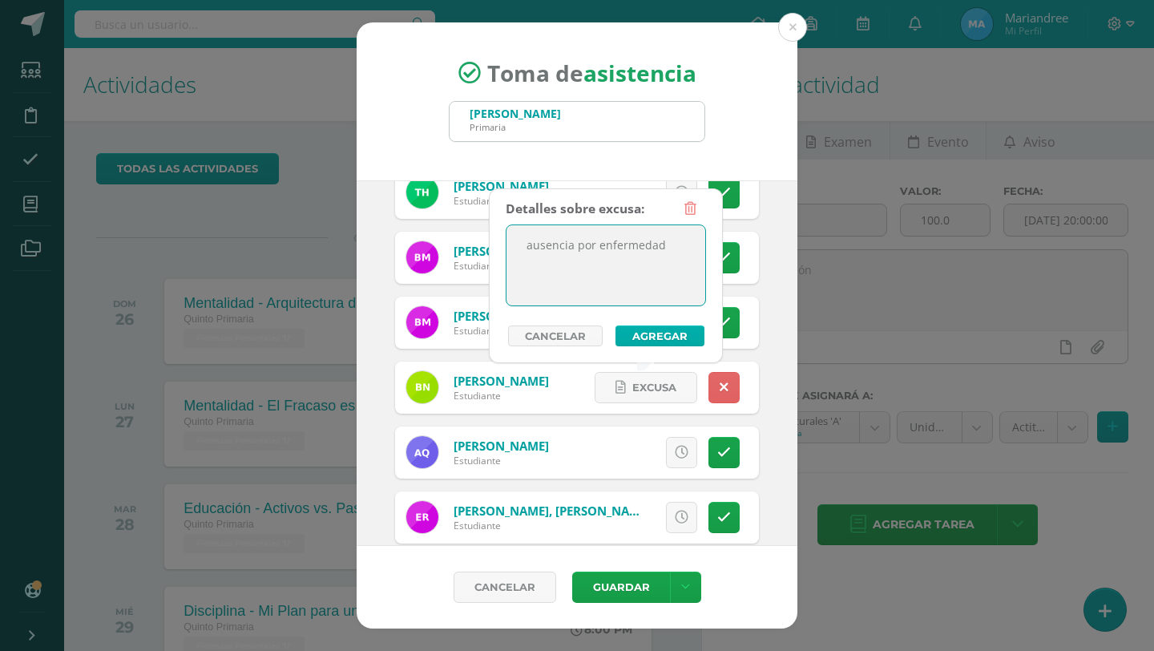
type textarea "ausencia por enfermedad"
click at [650, 339] on button "Agregar" at bounding box center [660, 335] width 89 height 21
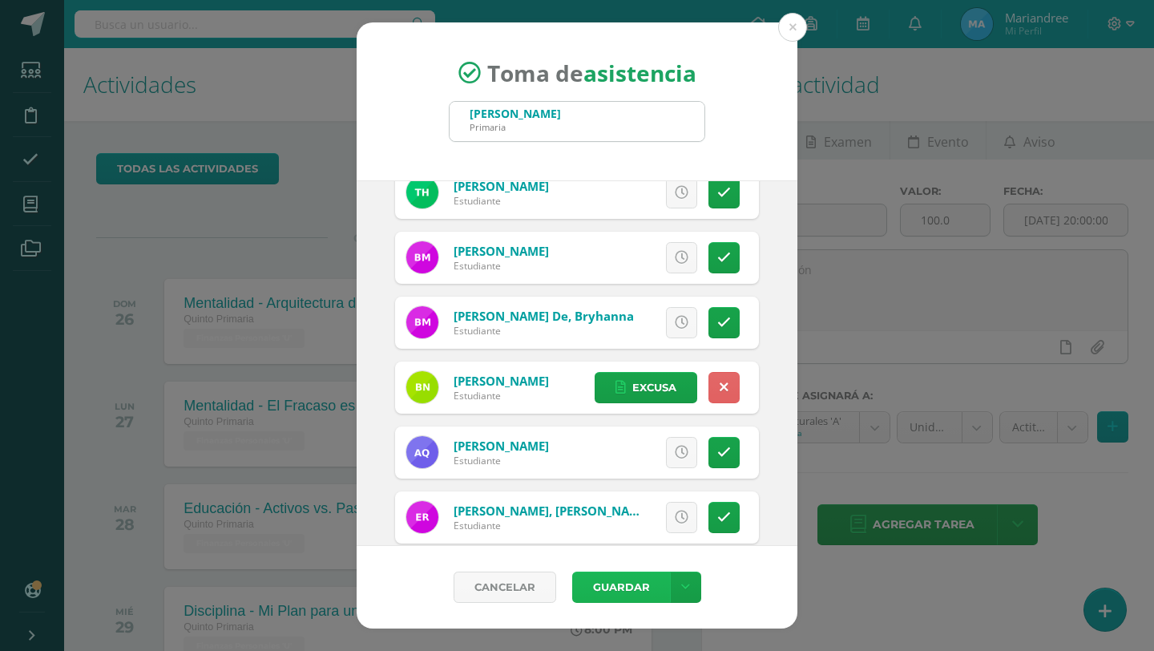
click at [628, 587] on button "Guardar" at bounding box center [621, 587] width 98 height 31
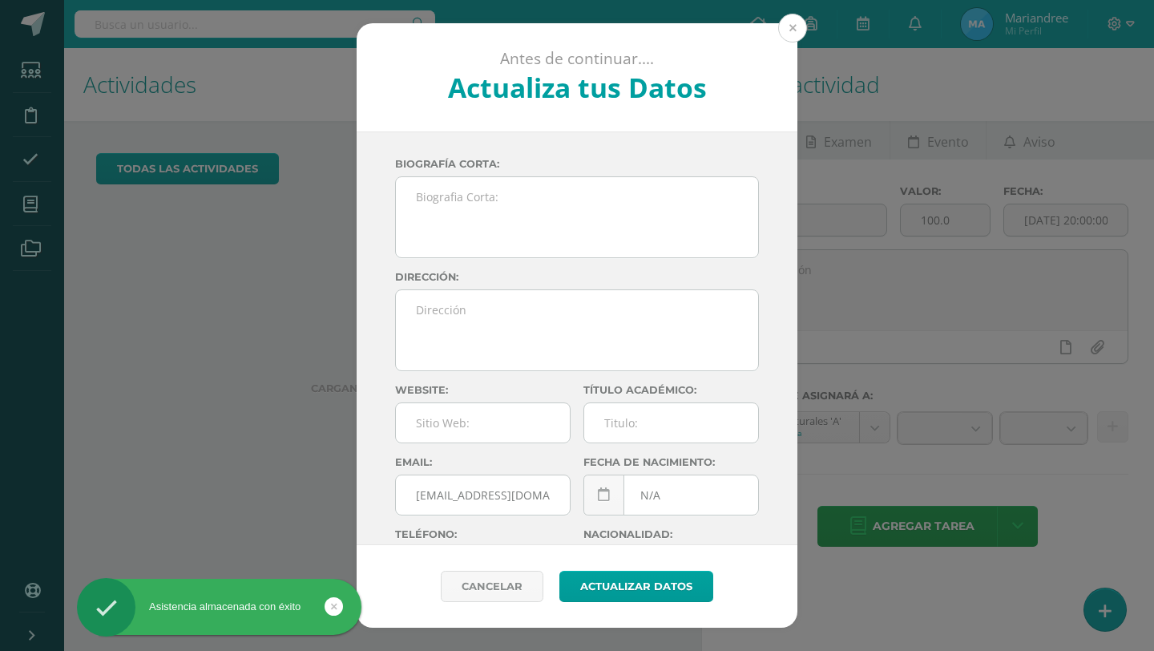
click at [794, 30] on button at bounding box center [792, 28] width 29 height 29
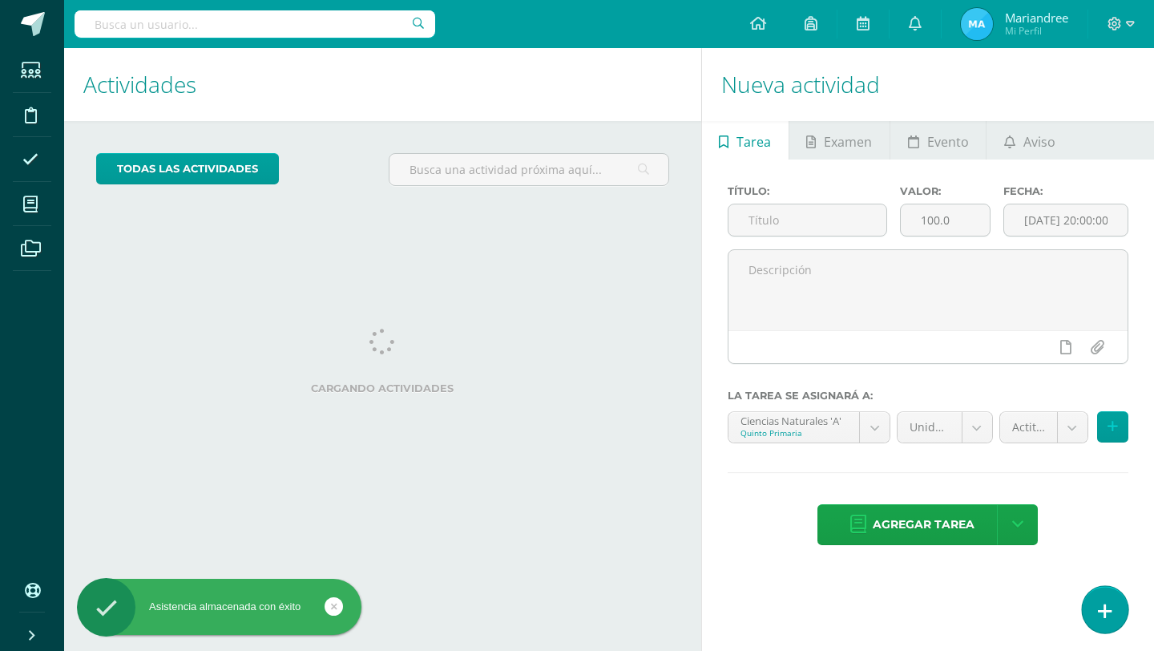
click at [1108, 611] on icon at bounding box center [1105, 611] width 14 height 18
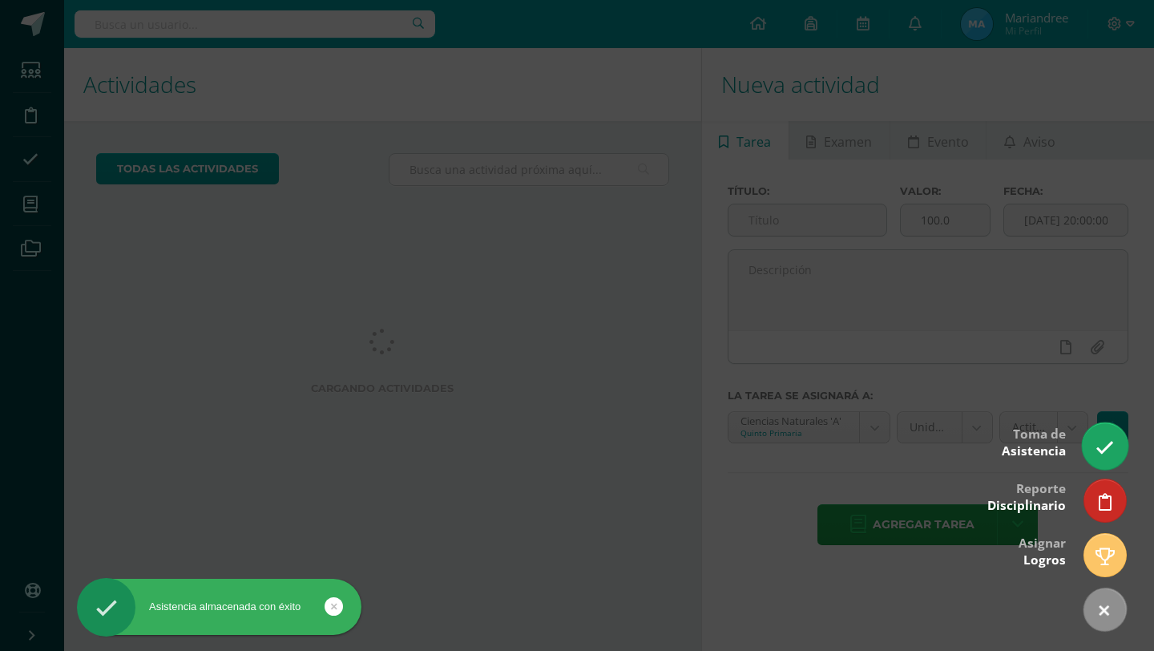
click at [1114, 453] on link at bounding box center [1105, 445] width 46 height 46
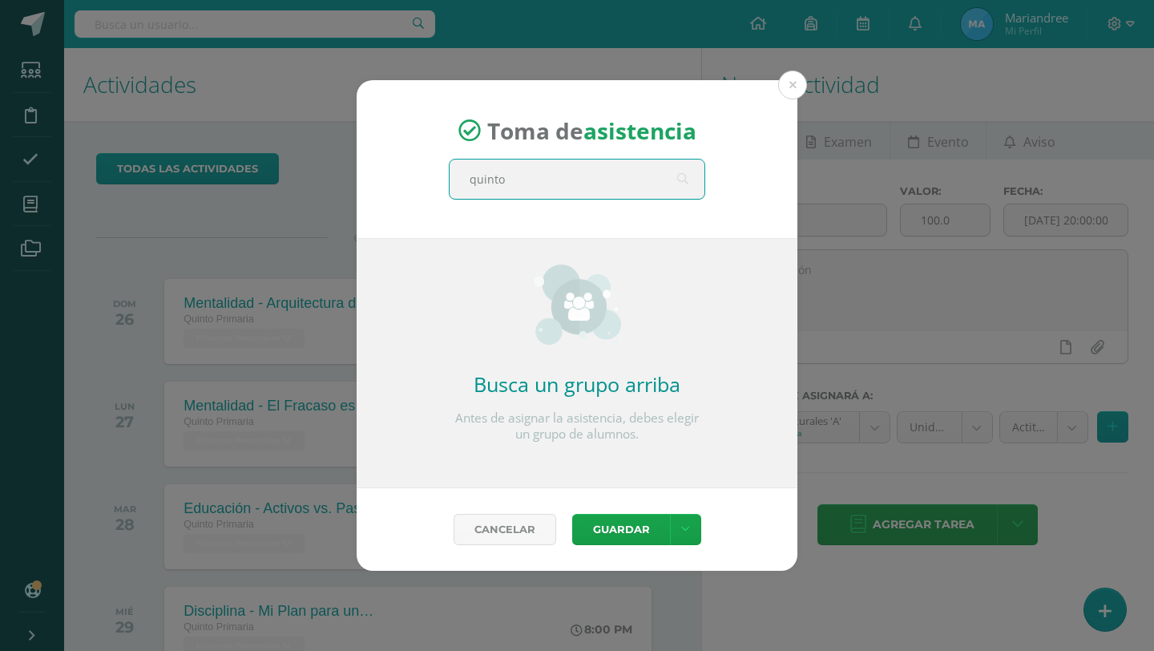
type input "quinto A"
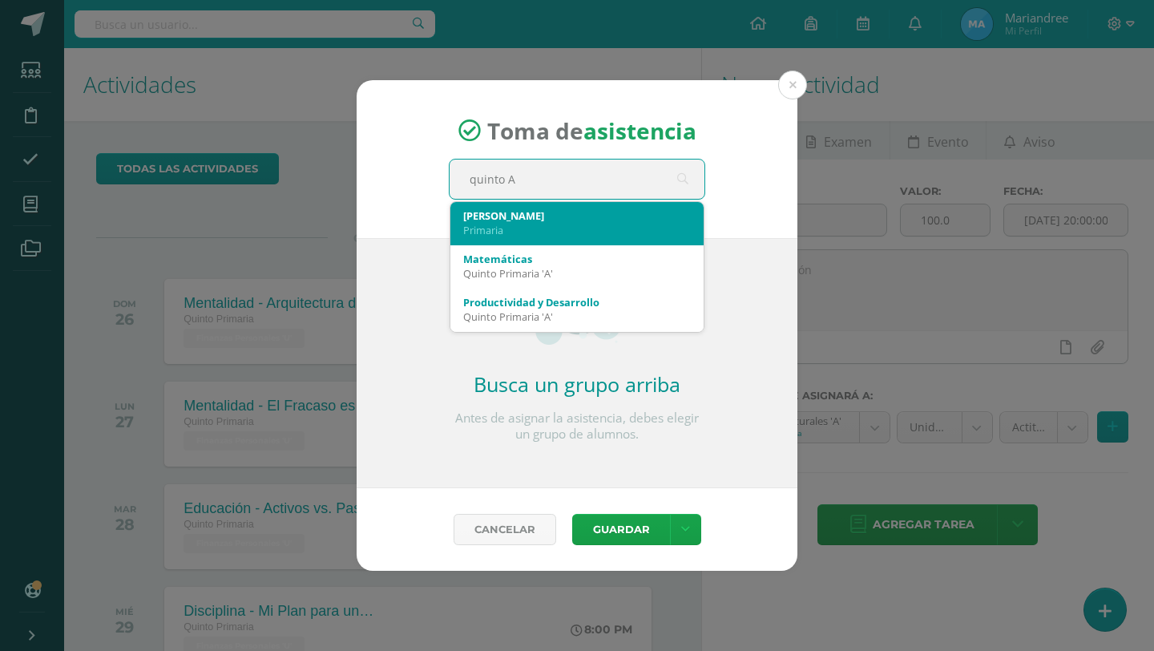
click at [564, 229] on div "Primaria" at bounding box center [577, 230] width 228 height 14
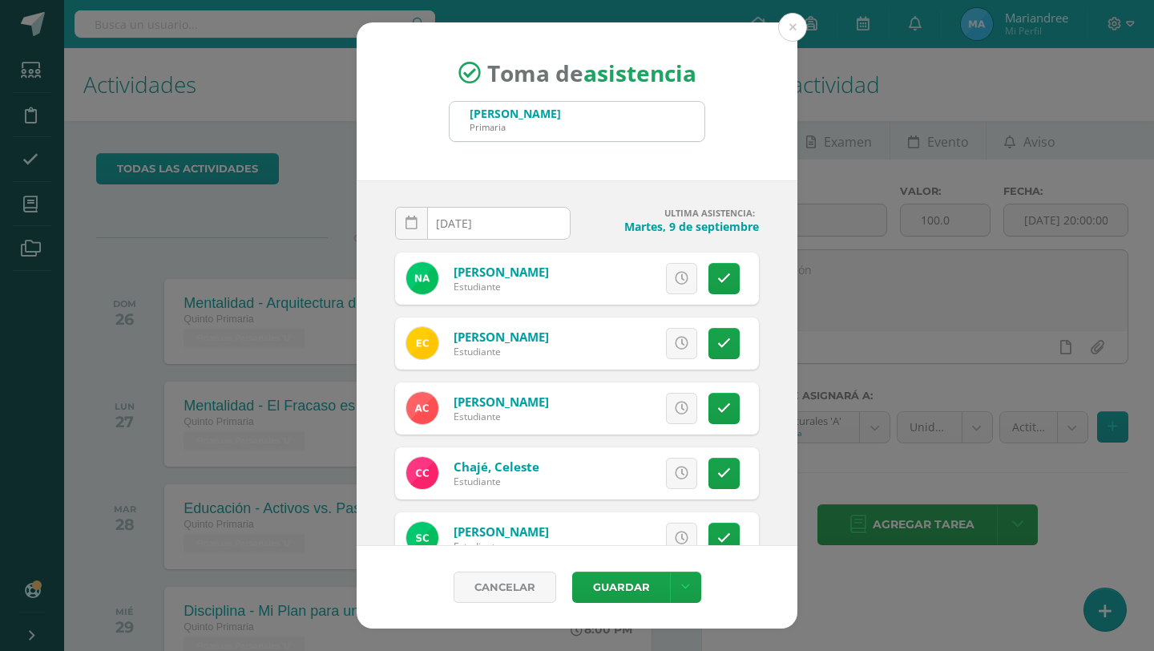
click at [475, 228] on input "[DATE]" at bounding box center [483, 223] width 174 height 31
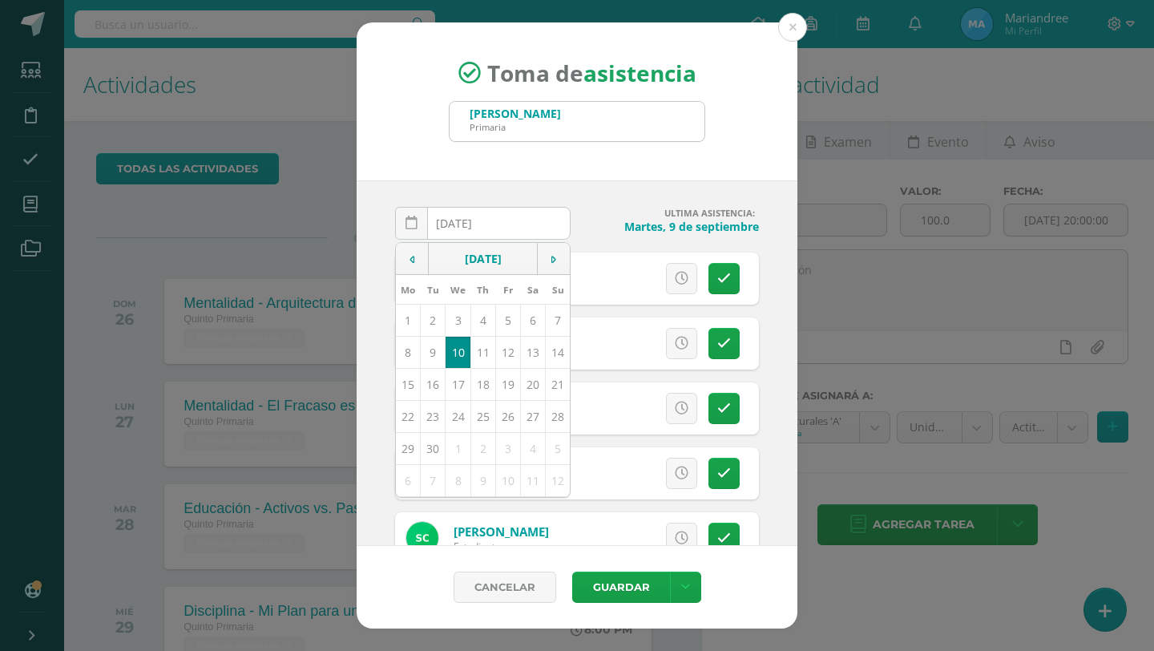
click at [459, 349] on td "10" at bounding box center [458, 352] width 25 height 32
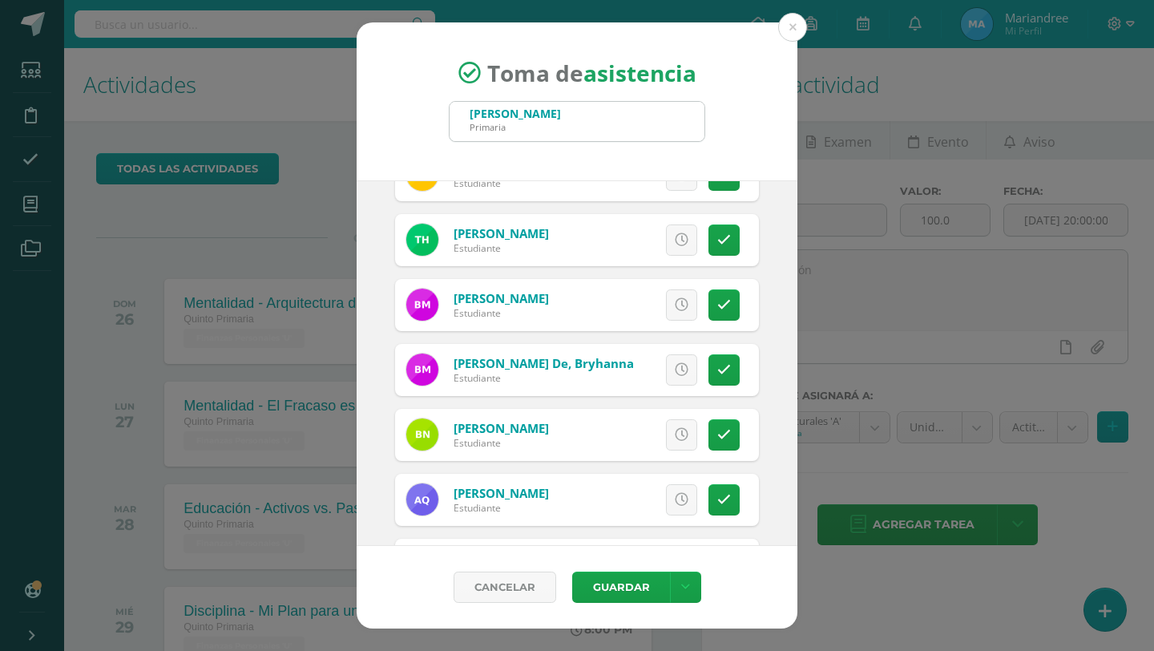
scroll to position [624, 0]
click at [714, 434] on link at bounding box center [724, 433] width 31 height 31
click at [644, 438] on span "Excusa" at bounding box center [654, 434] width 44 height 30
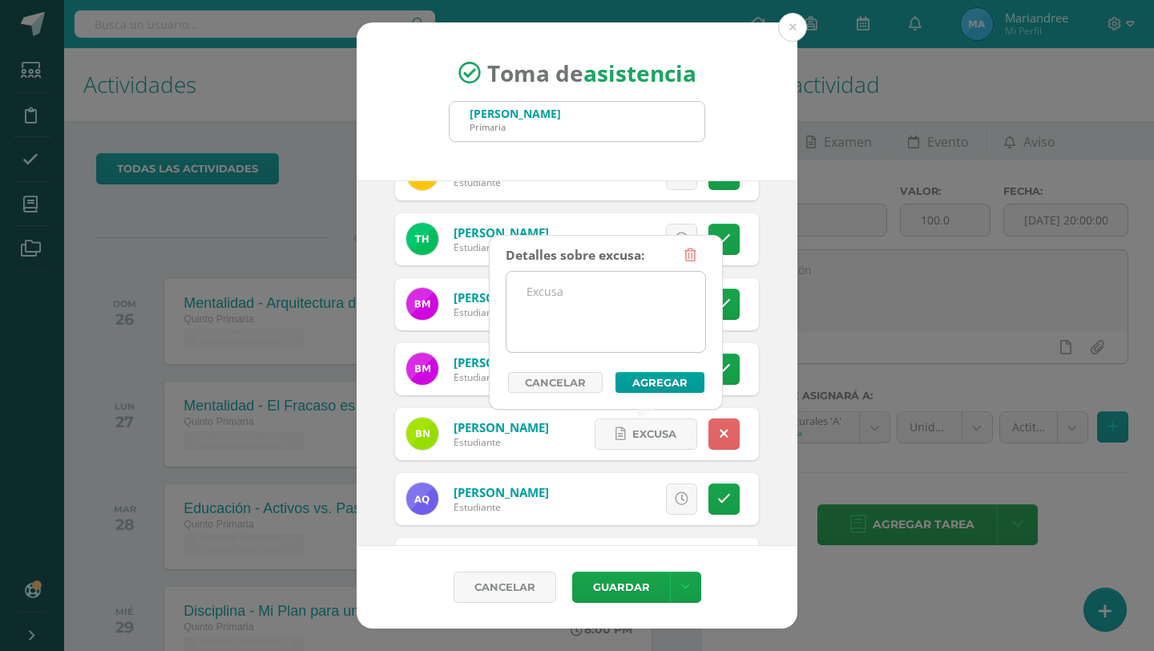
click at [632, 291] on textarea at bounding box center [606, 312] width 199 height 80
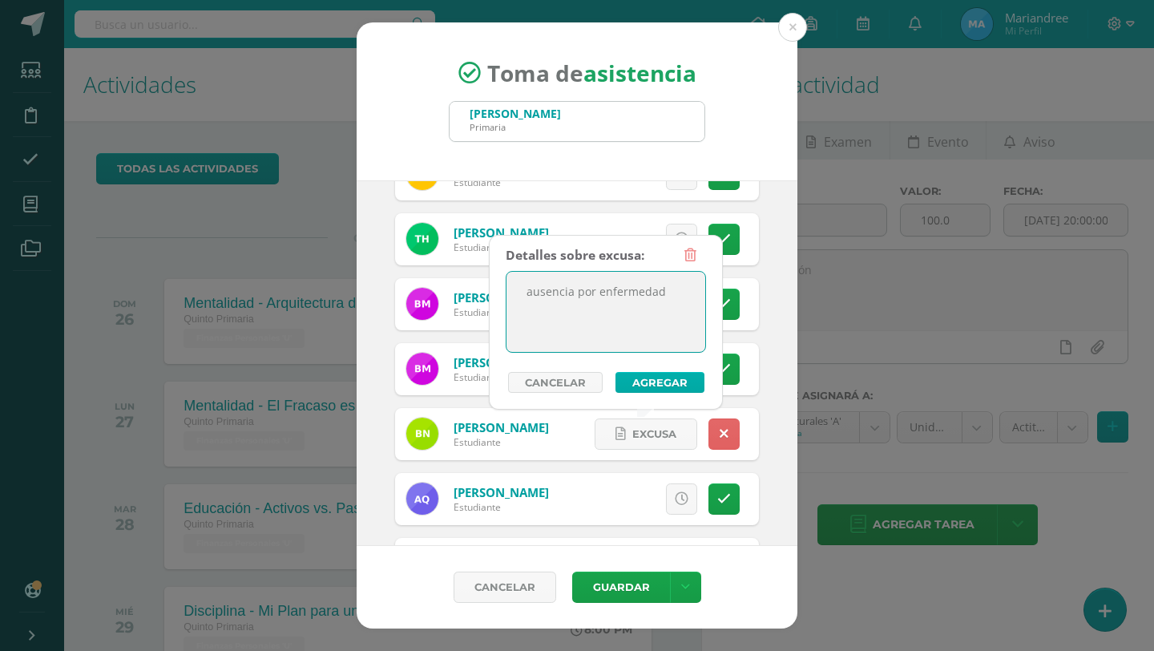
type textarea "ausencia por enfermedad"
click at [654, 385] on button "Agregar" at bounding box center [660, 382] width 89 height 21
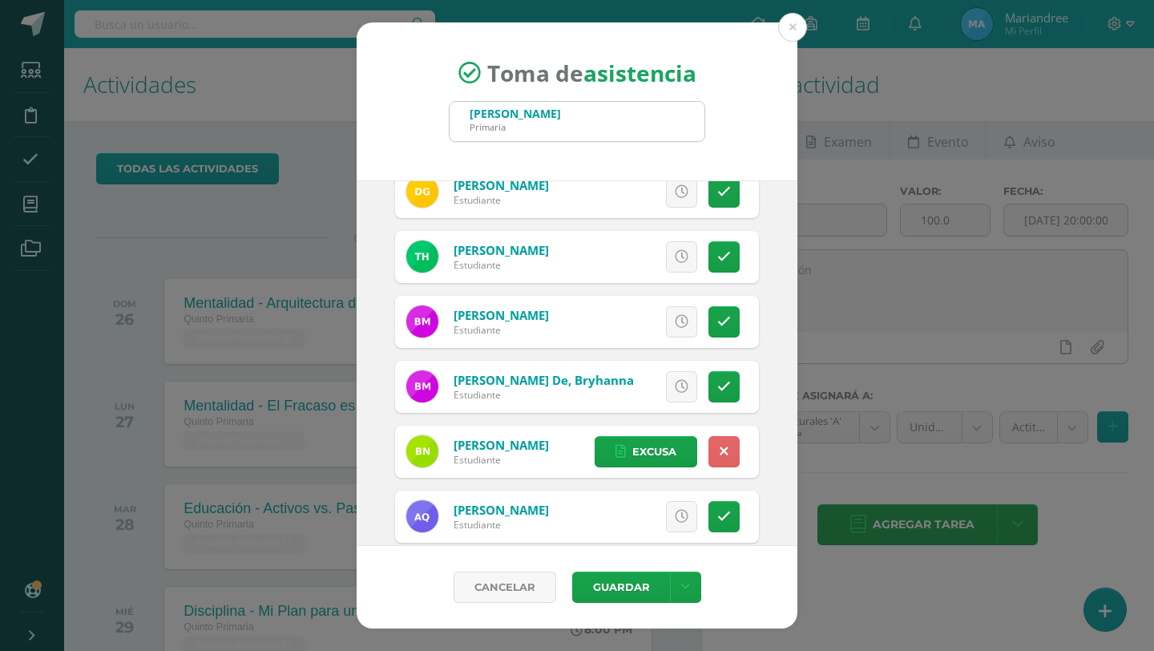
scroll to position [0, 0]
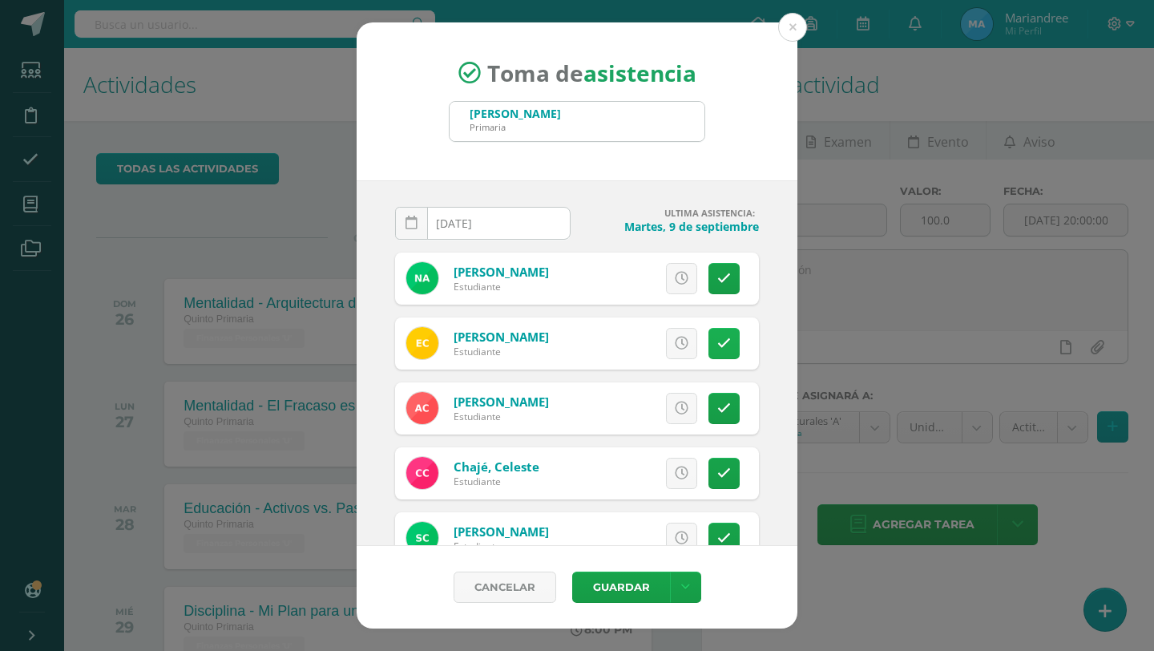
click at [721, 342] on icon at bounding box center [724, 344] width 14 height 14
click at [631, 342] on link "Excusa" at bounding box center [646, 343] width 103 height 31
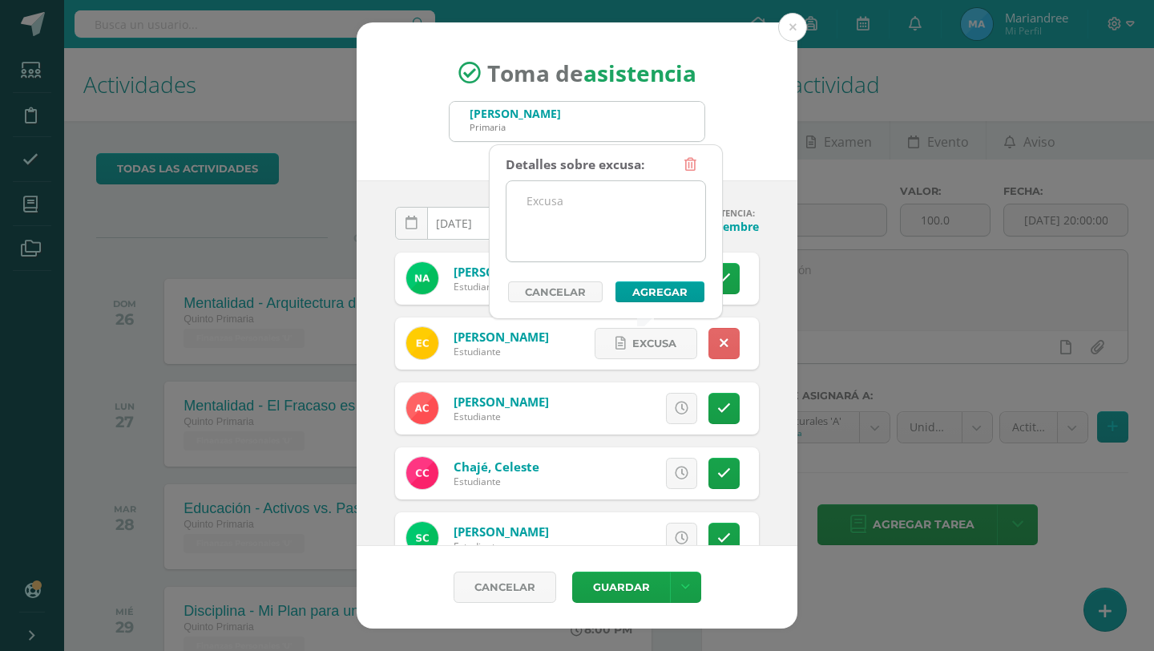
click at [628, 216] on textarea at bounding box center [606, 221] width 199 height 80
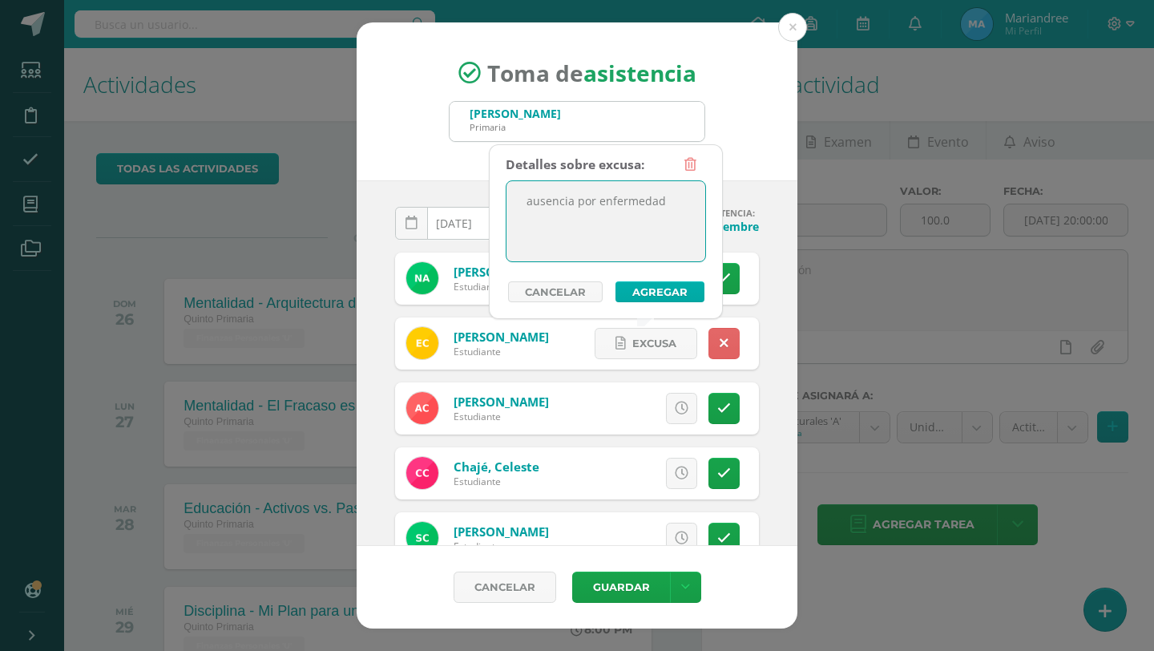
type textarea "ausencia por enfermedad"
click at [676, 297] on button "Agregar" at bounding box center [660, 291] width 89 height 21
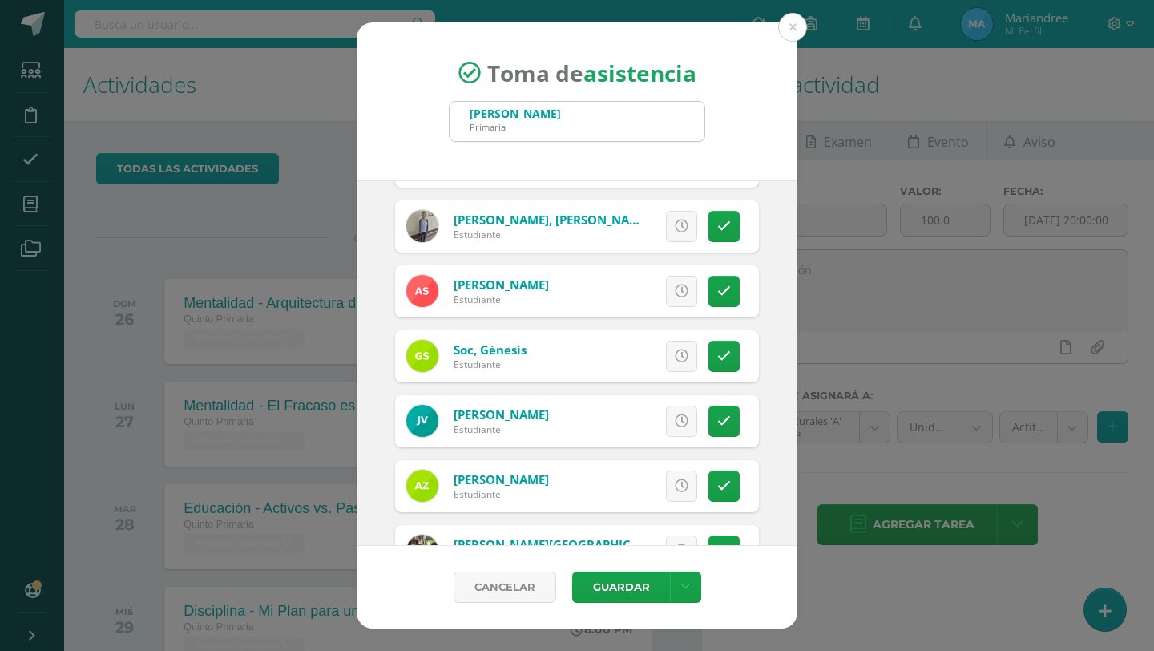
scroll to position [1408, 0]
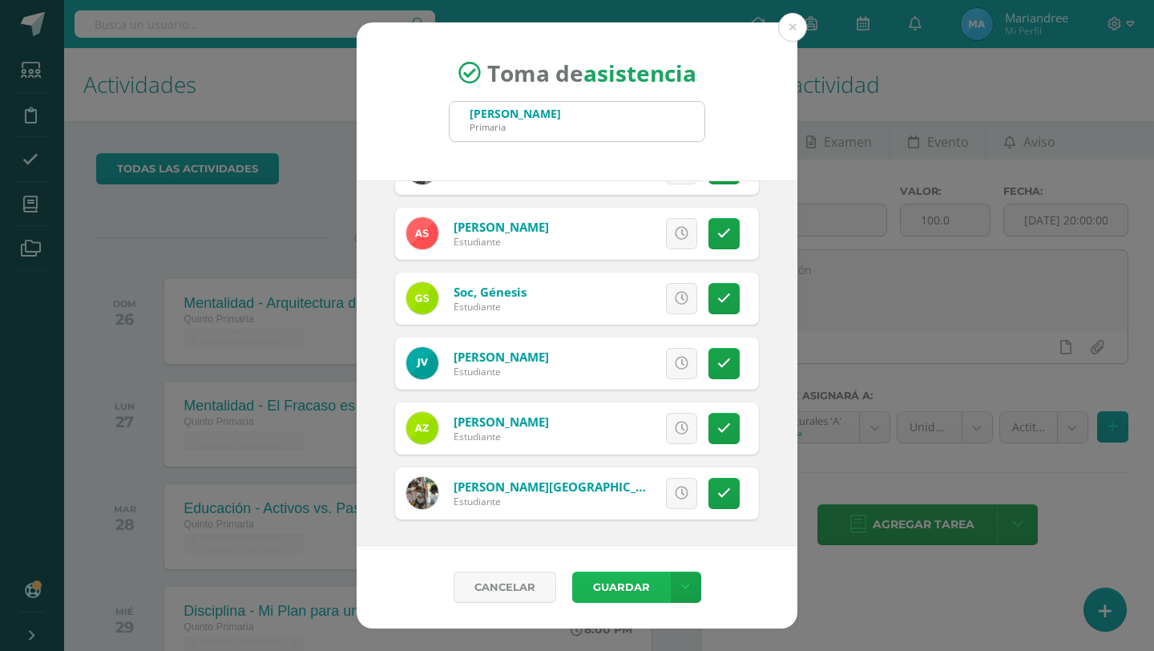
click at [607, 585] on button "Guardar" at bounding box center [621, 587] width 98 height 31
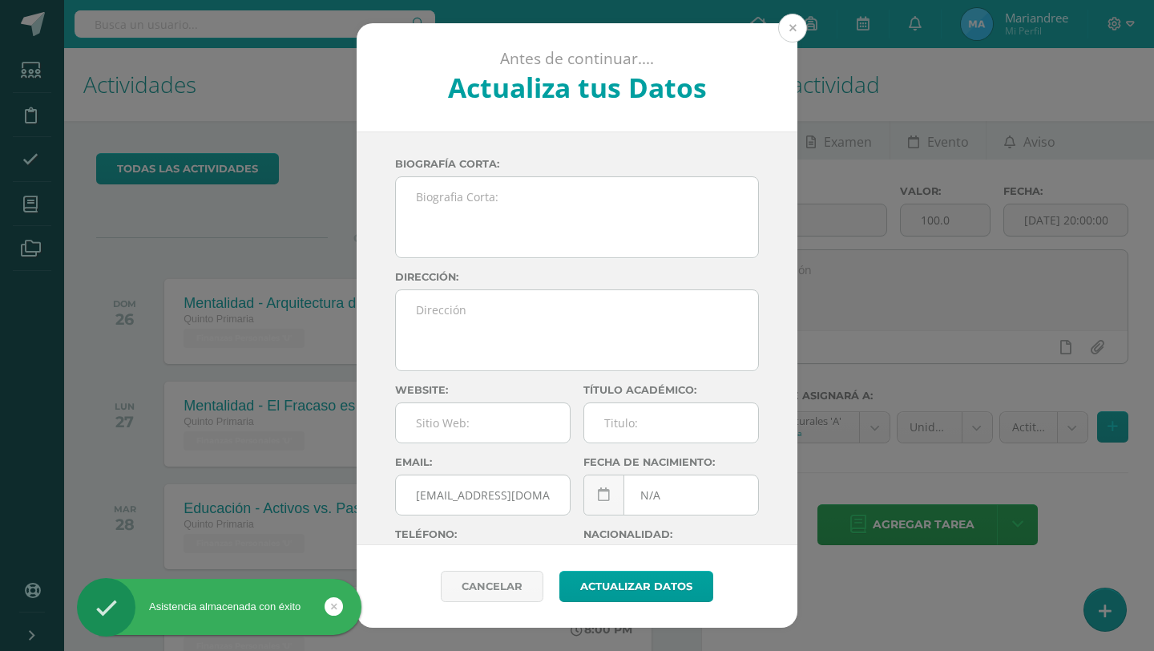
click at [798, 22] on button at bounding box center [792, 28] width 29 height 29
